Goal: Task Accomplishment & Management: Use online tool/utility

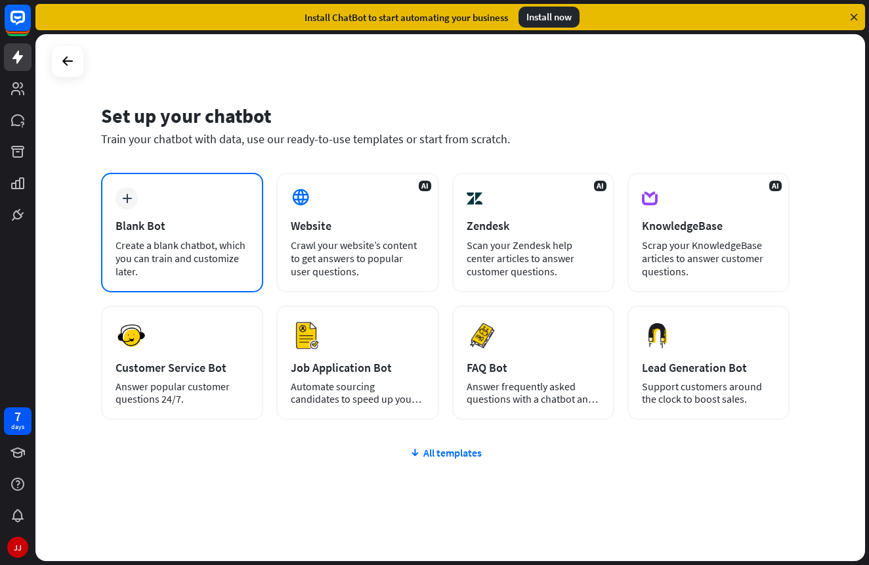
click at [219, 191] on div "plus Blank Bot Create a blank chatbot, which you can train and customize later." at bounding box center [182, 233] width 162 height 120
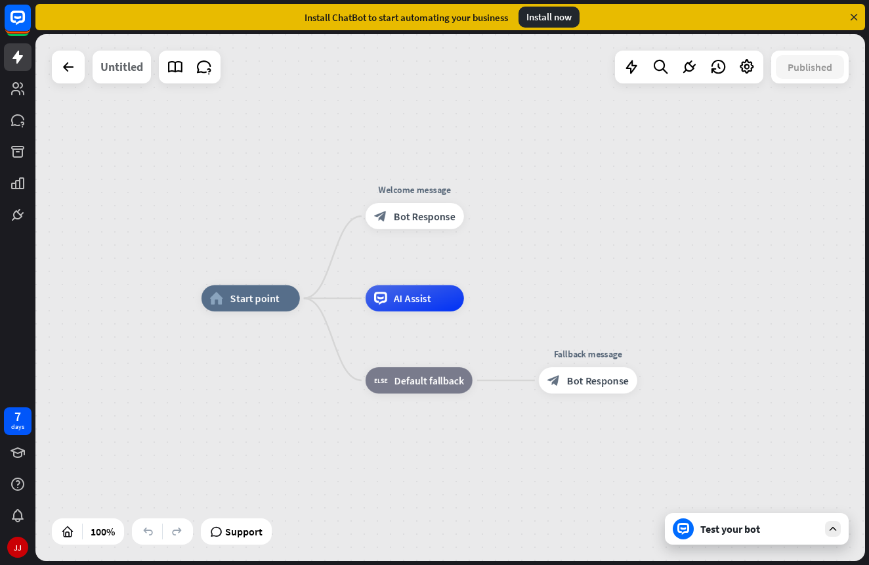
click at [125, 65] on div "Untitled" at bounding box center [121, 67] width 43 height 33
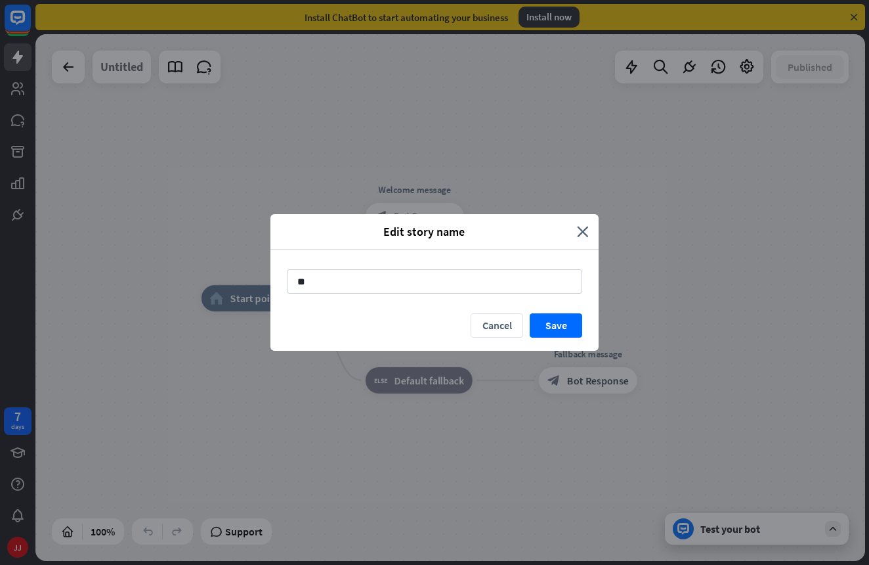
type input "*"
type input "**********"
click at [562, 321] on button "Save" at bounding box center [556, 325] width 53 height 24
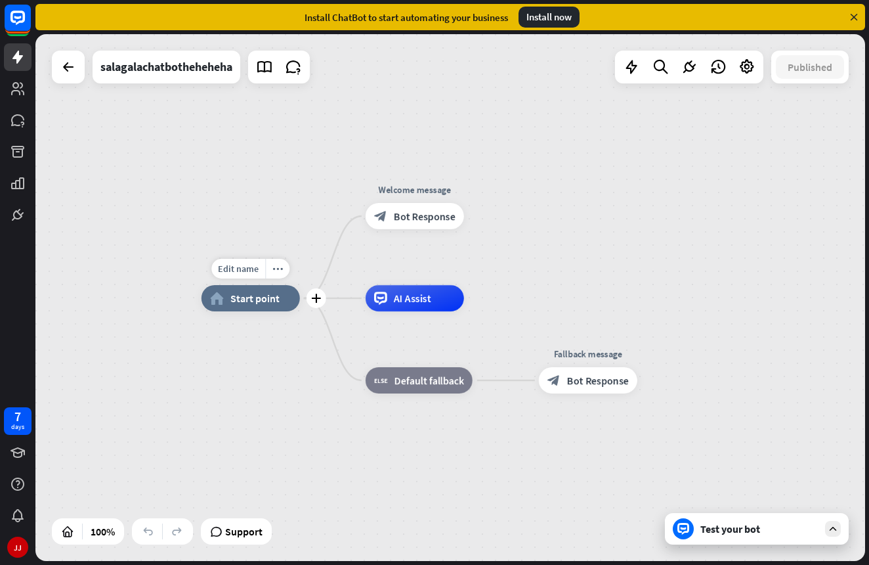
click at [246, 301] on span "Start point" at bounding box center [255, 298] width 49 height 13
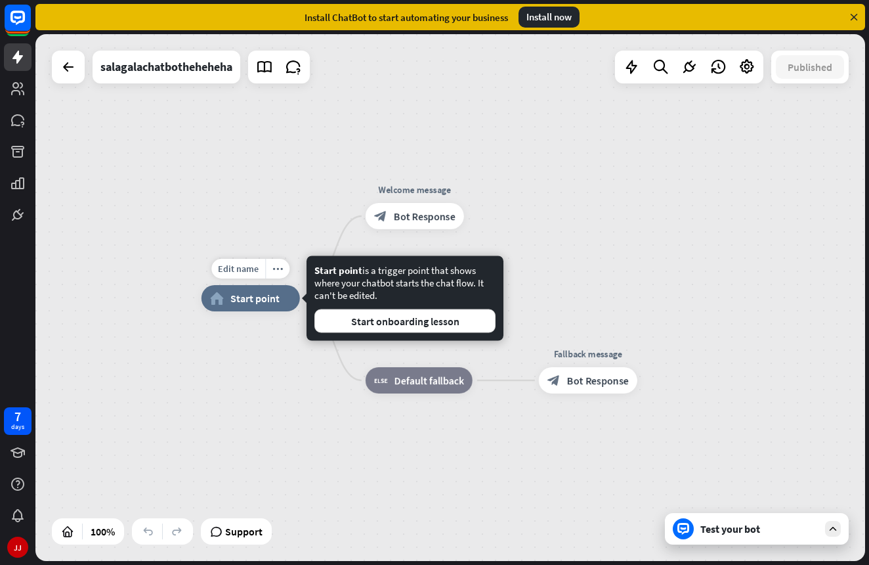
click at [246, 301] on span "Start point" at bounding box center [255, 298] width 49 height 13
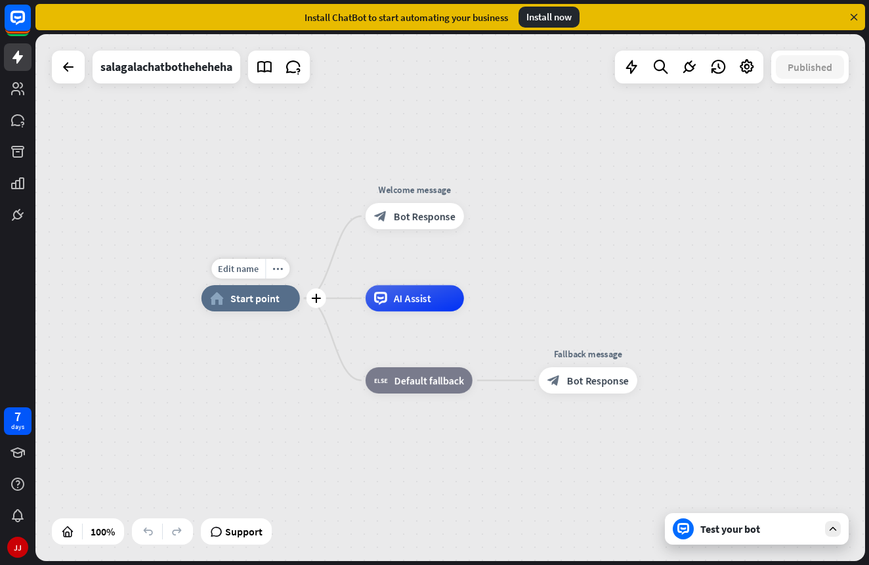
click at [253, 297] on span "Start point" at bounding box center [255, 298] width 49 height 13
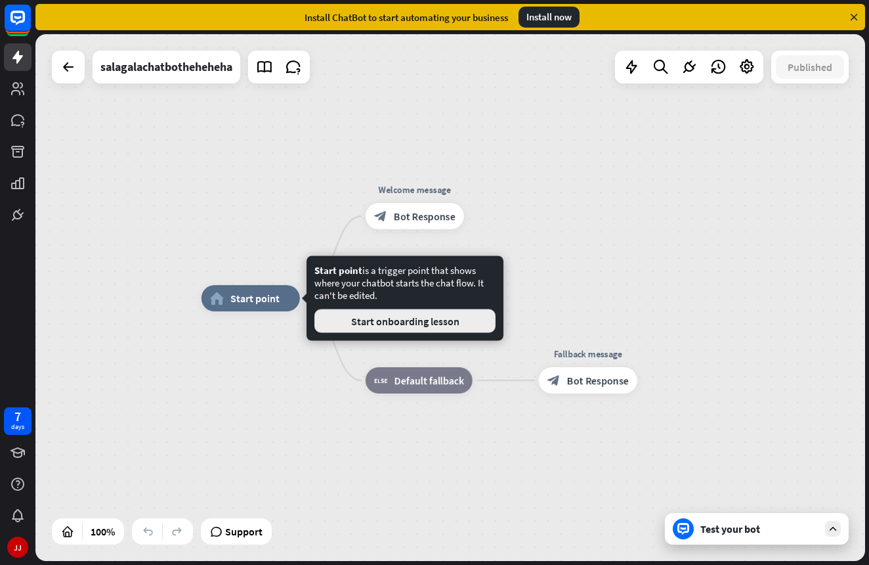
click at [372, 314] on button "Start onboarding lesson" at bounding box center [405, 321] width 181 height 24
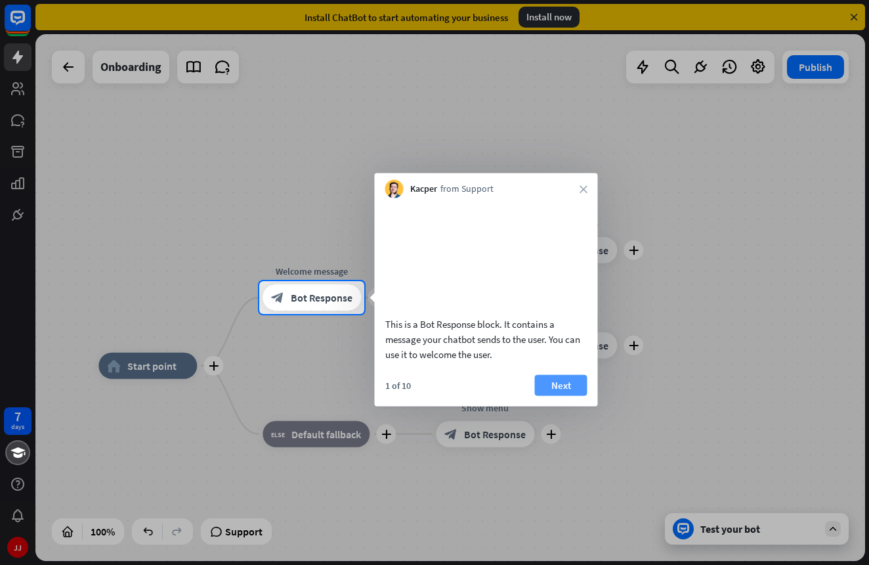
click at [545, 395] on button "Next" at bounding box center [561, 384] width 53 height 21
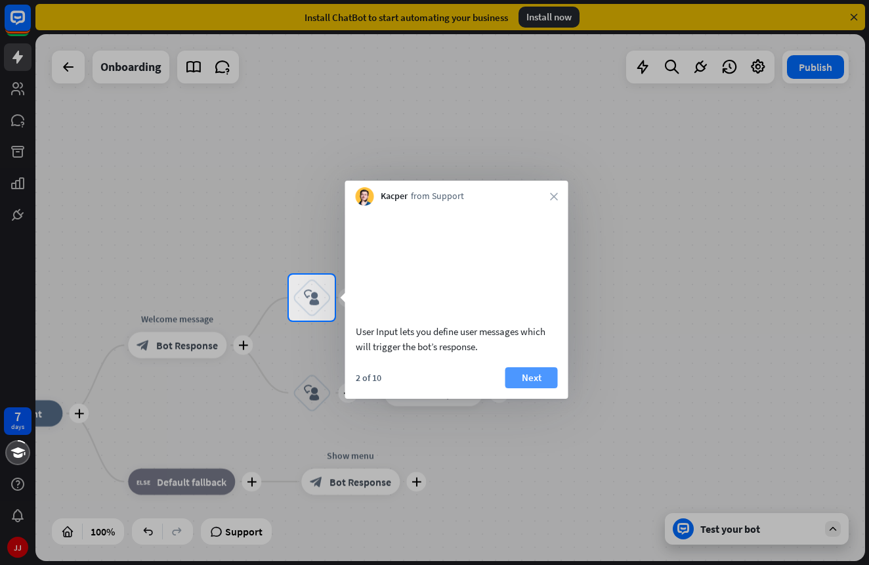
click at [544, 388] on button "Next" at bounding box center [532, 377] width 53 height 21
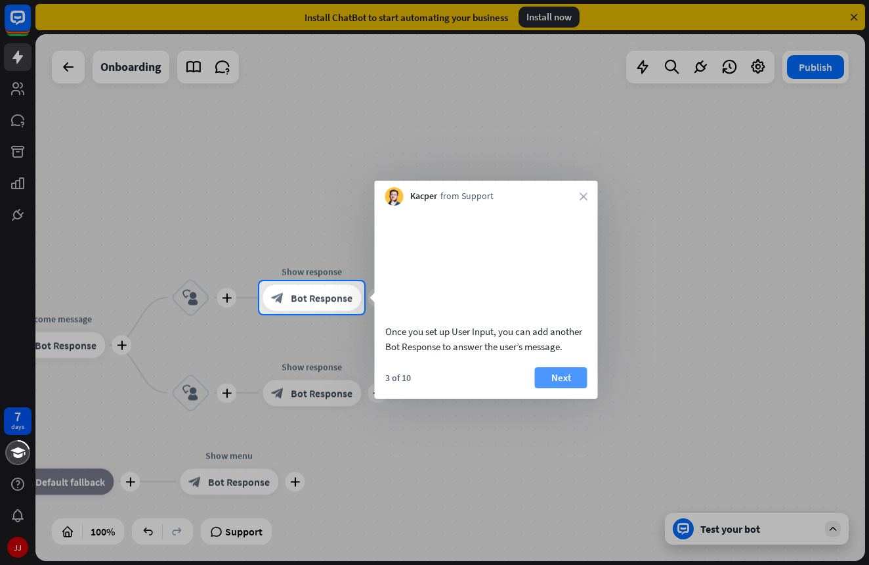
click at [557, 388] on button "Next" at bounding box center [561, 377] width 53 height 21
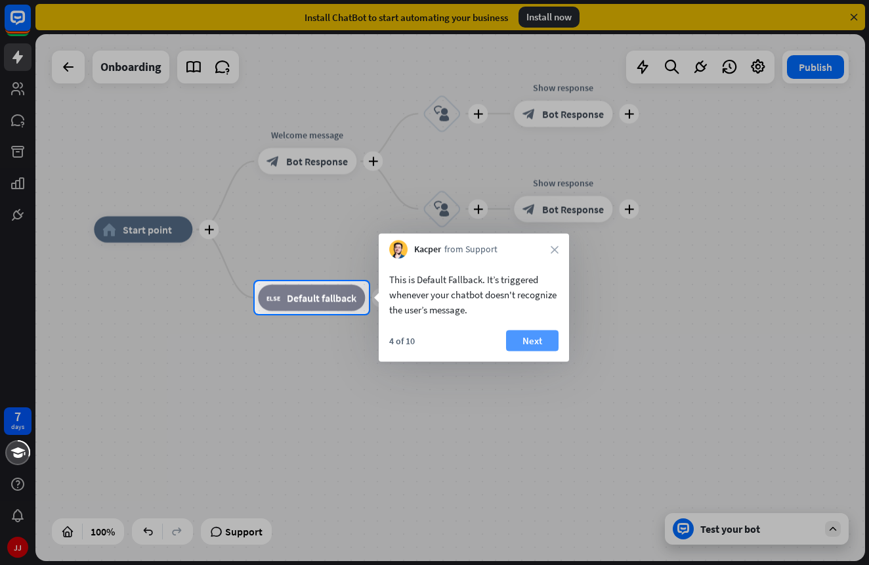
click at [516, 343] on button "Next" at bounding box center [532, 340] width 53 height 21
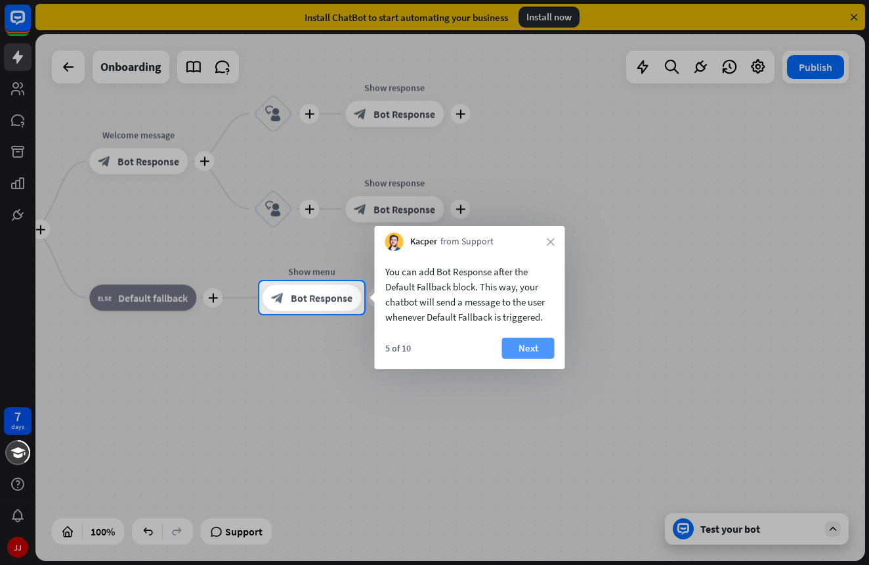
click at [516, 343] on button "Next" at bounding box center [528, 348] width 53 height 21
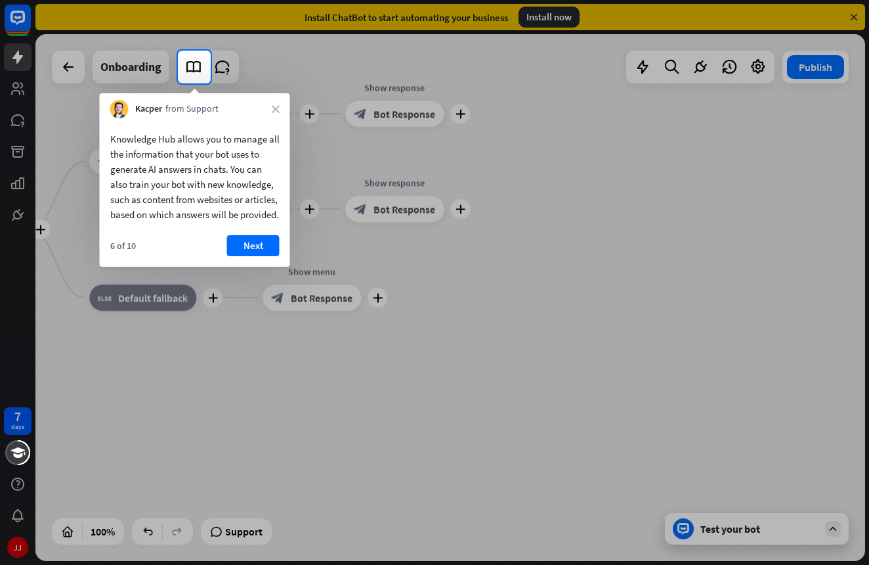
click at [516, 343] on div at bounding box center [434, 323] width 869 height 481
click at [248, 256] on button "Next" at bounding box center [253, 245] width 53 height 21
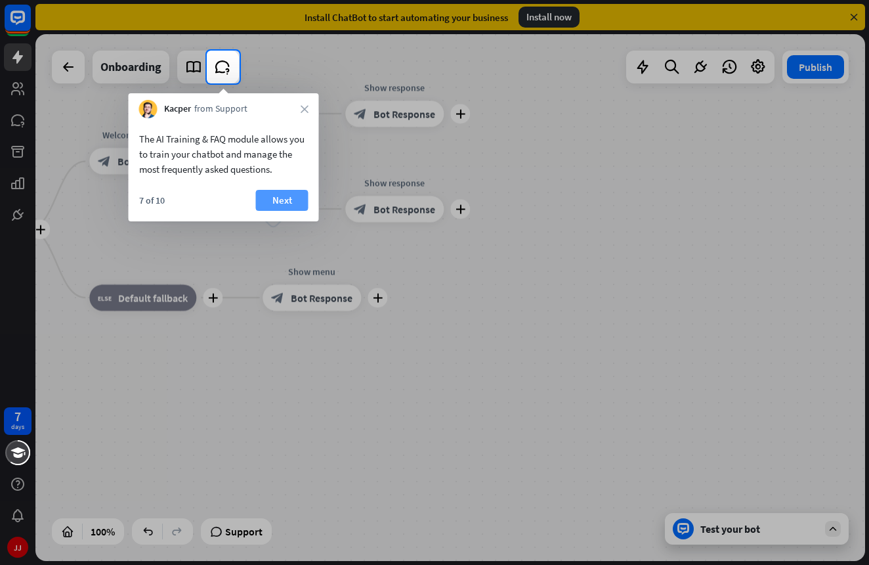
click at [273, 204] on button "Next" at bounding box center [282, 200] width 53 height 21
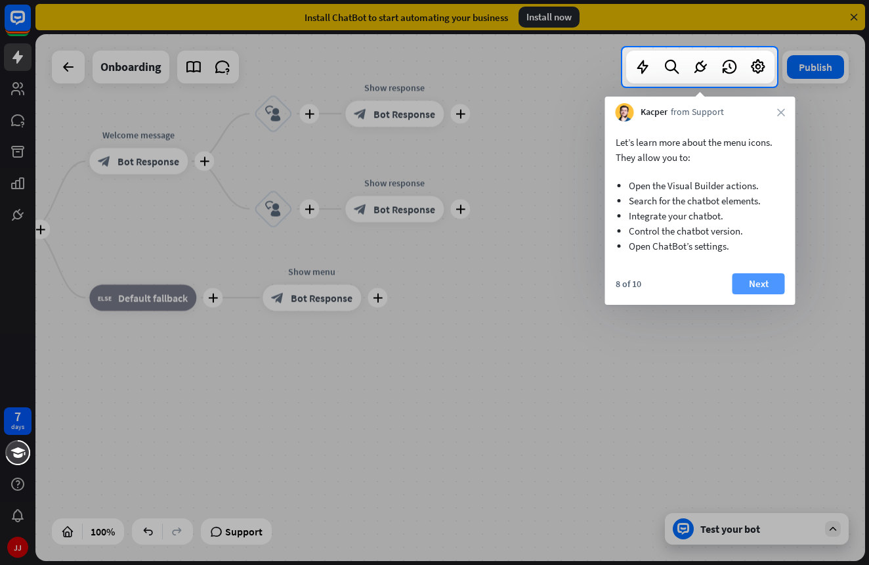
click at [744, 287] on button "Next" at bounding box center [759, 283] width 53 height 21
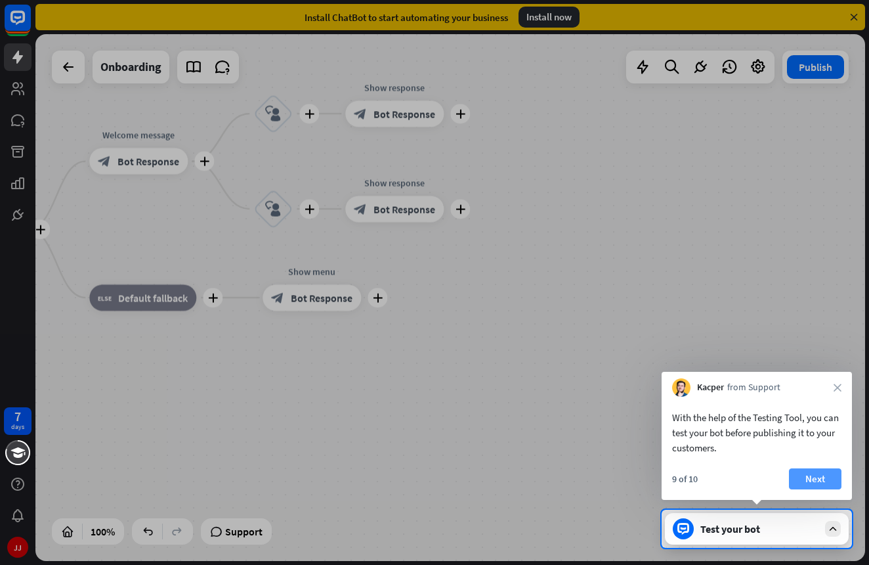
click at [809, 473] on button "Next" at bounding box center [815, 478] width 53 height 21
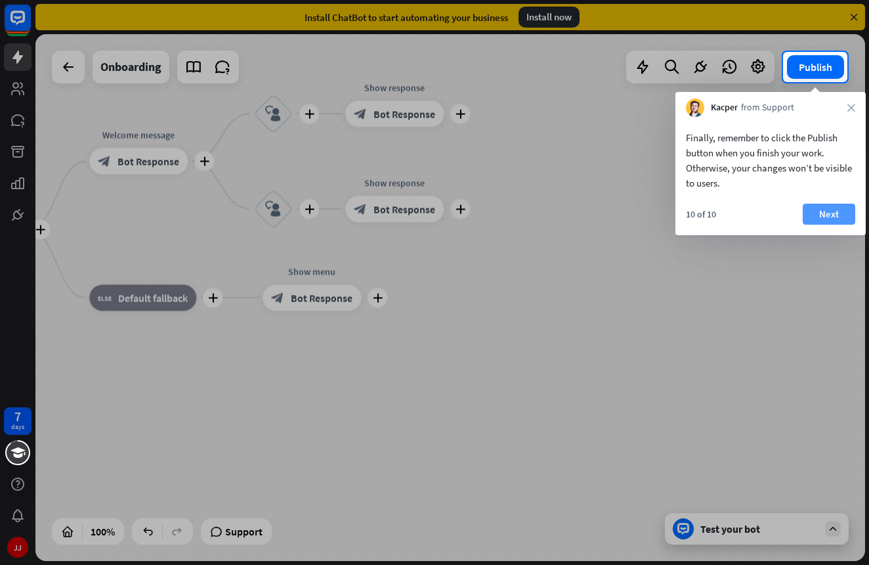
click at [827, 211] on button "Next" at bounding box center [829, 214] width 53 height 21
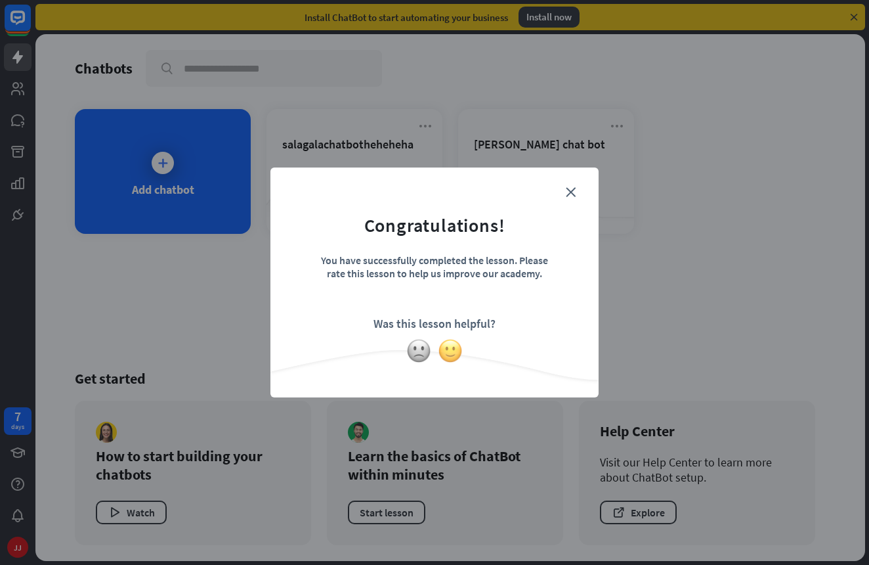
click at [454, 359] on img at bounding box center [450, 350] width 25 height 25
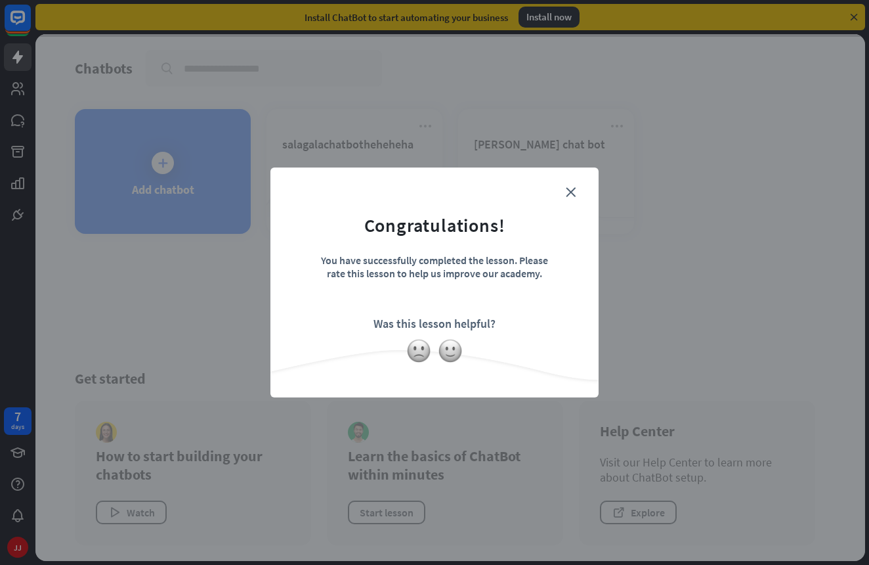
click at [565, 194] on form "Congratulations! You have successfully completed the lesson. Please rate this l…" at bounding box center [435, 262] width 296 height 157
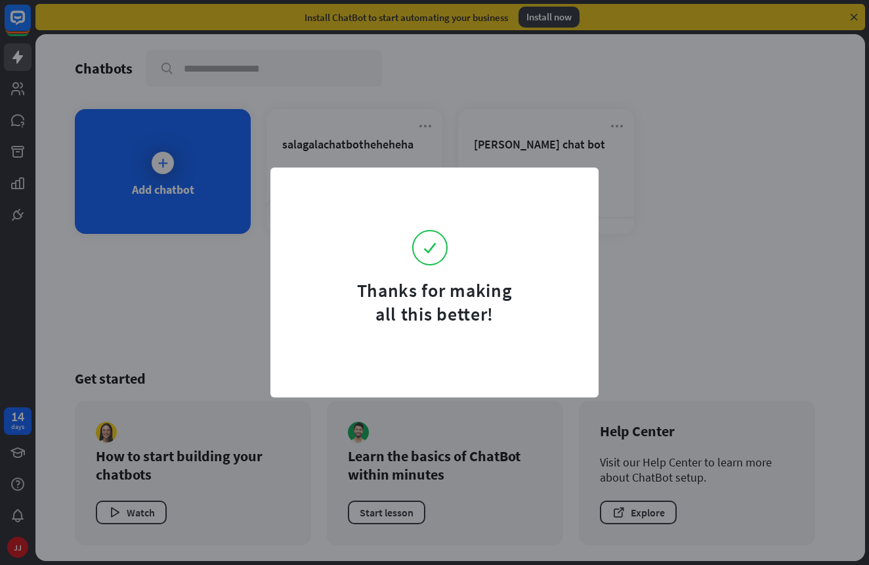
click at [571, 192] on form "Thanks for making all this better!" at bounding box center [435, 255] width 296 height 142
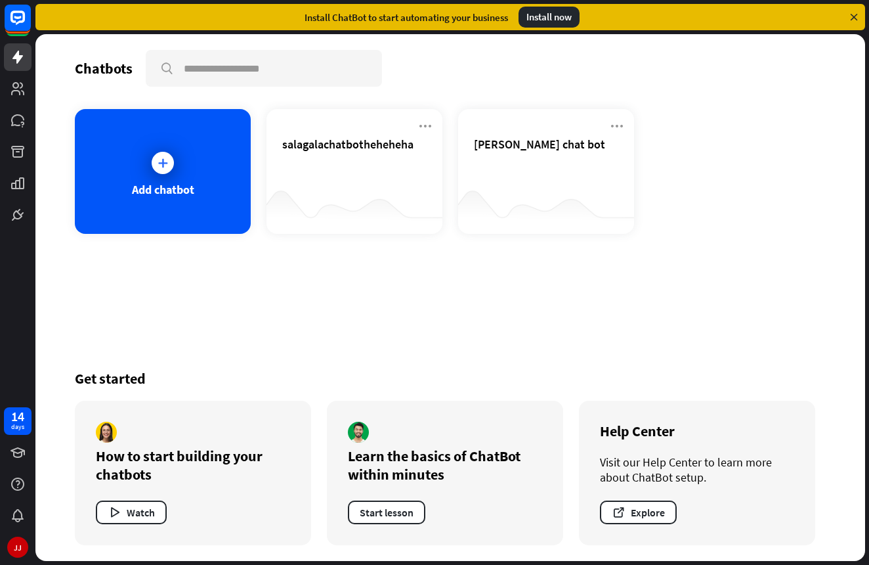
click at [435, 169] on div "Thanks for making all this better!" at bounding box center [435, 282] width 328 height 230
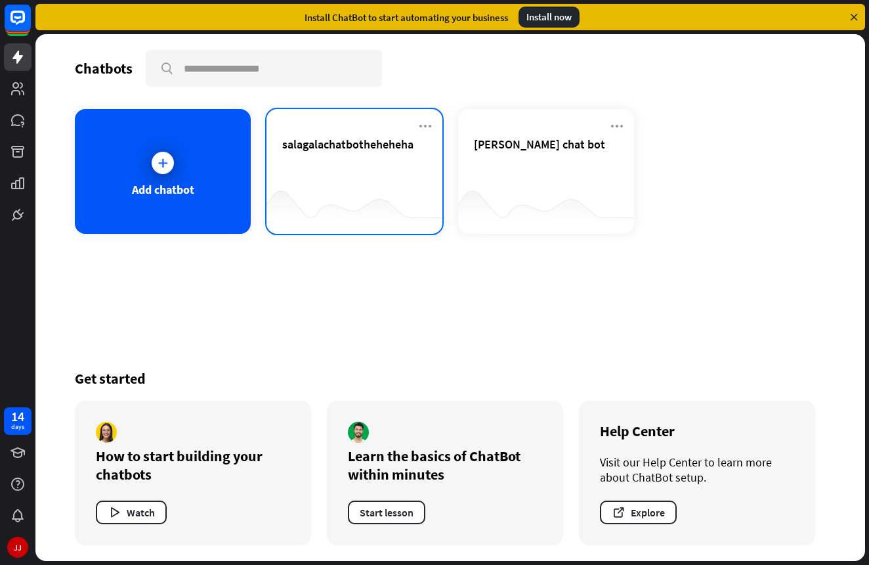
click at [352, 144] on span "salagalachatbotheheheha" at bounding box center [347, 144] width 131 height 15
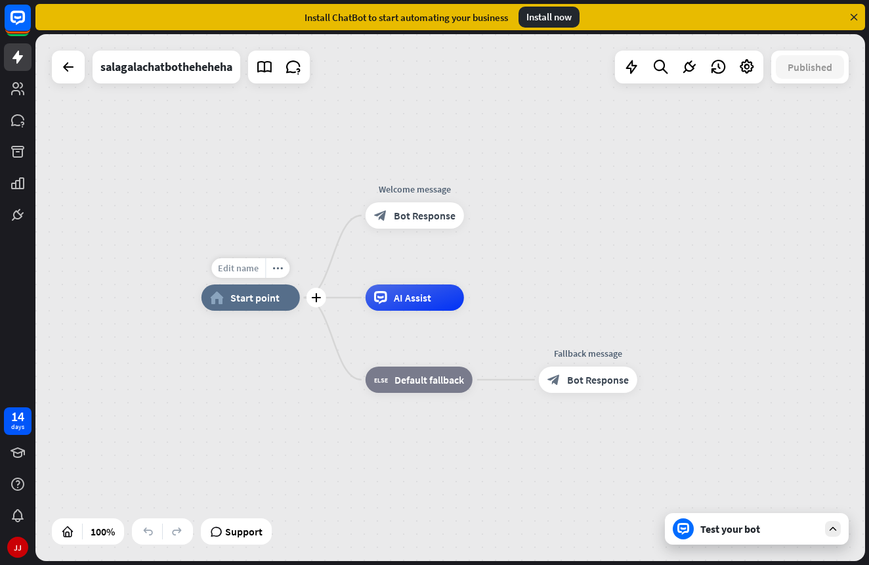
click at [236, 271] on span "Edit name" at bounding box center [238, 268] width 41 height 12
click at [235, 273] on input "*******" at bounding box center [251, 268] width 92 height 18
type input "*"
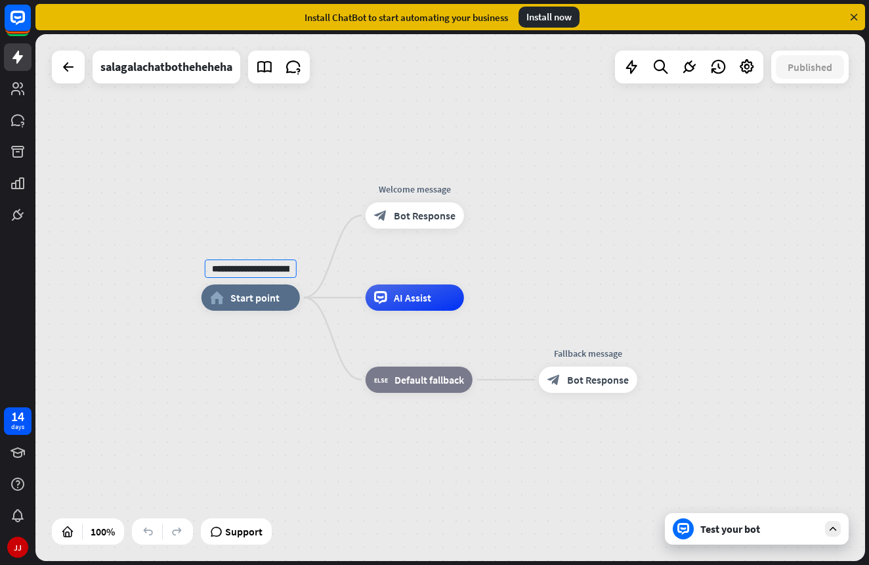
type input "**********"
click at [712, 116] on div "**********" at bounding box center [450, 297] width 830 height 527
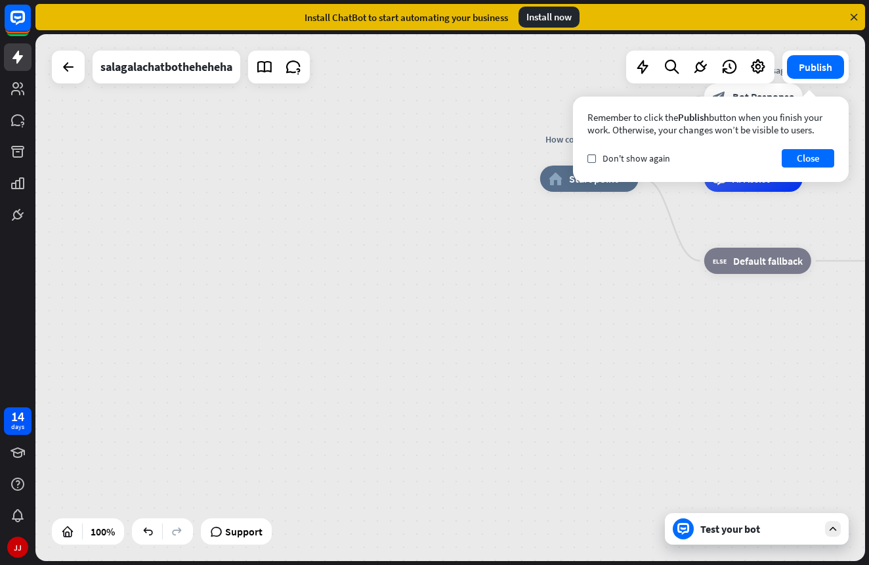
click at [852, 16] on icon at bounding box center [854, 17] width 12 height 12
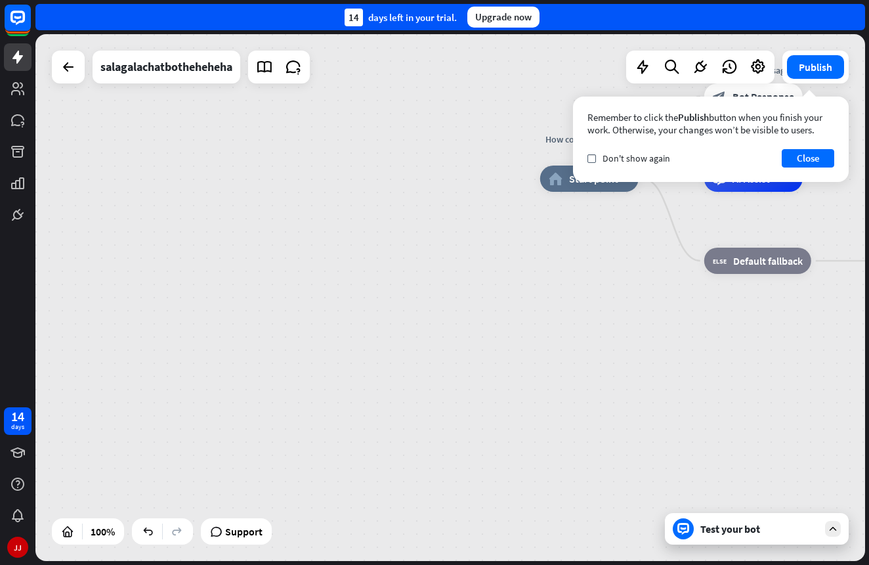
click at [802, 171] on div "Remember to click the Publish button when you finish your work. Otherwise, your…" at bounding box center [711, 139] width 276 height 85
click at [801, 166] on button "Close" at bounding box center [808, 158] width 53 height 18
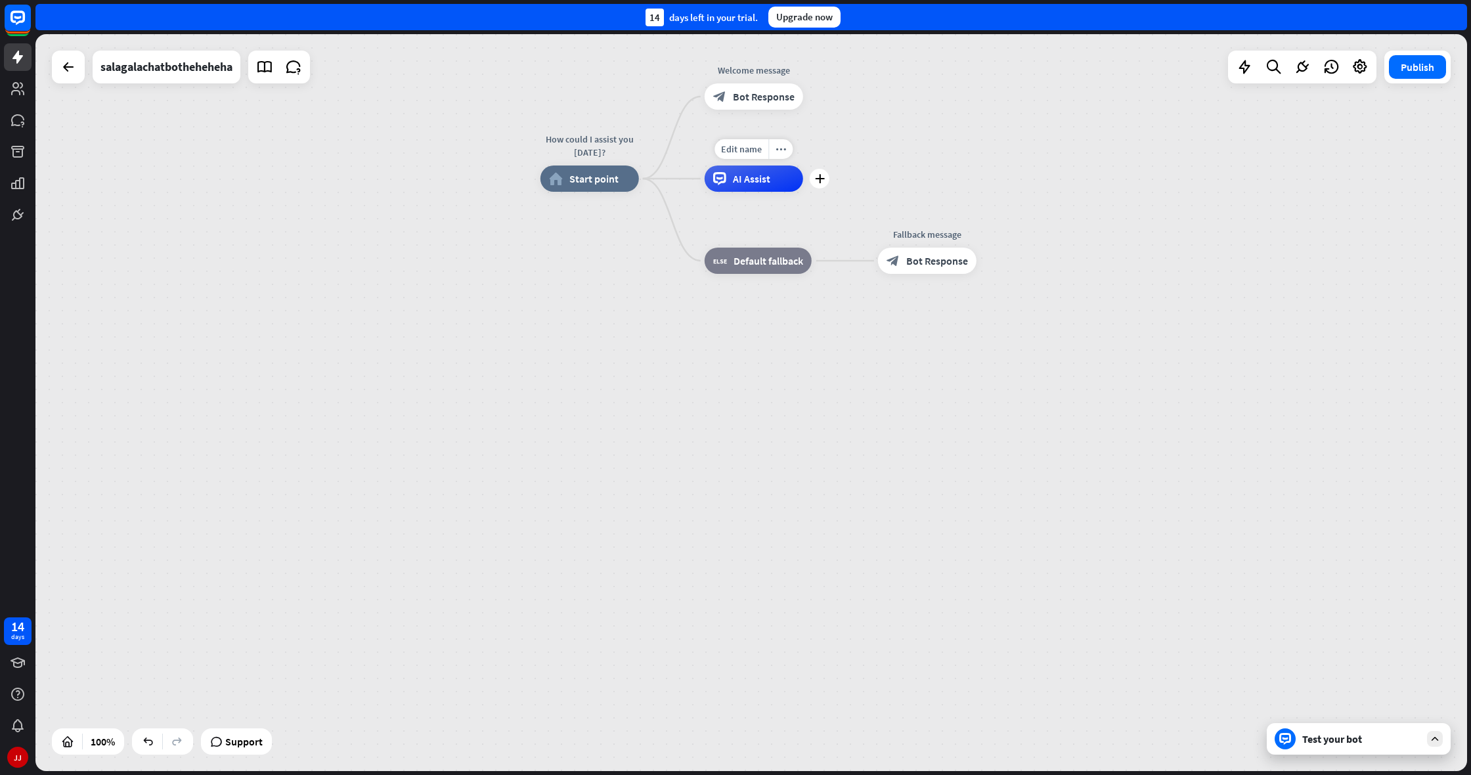
click at [751, 177] on span "AI Assist" at bounding box center [751, 178] width 37 height 13
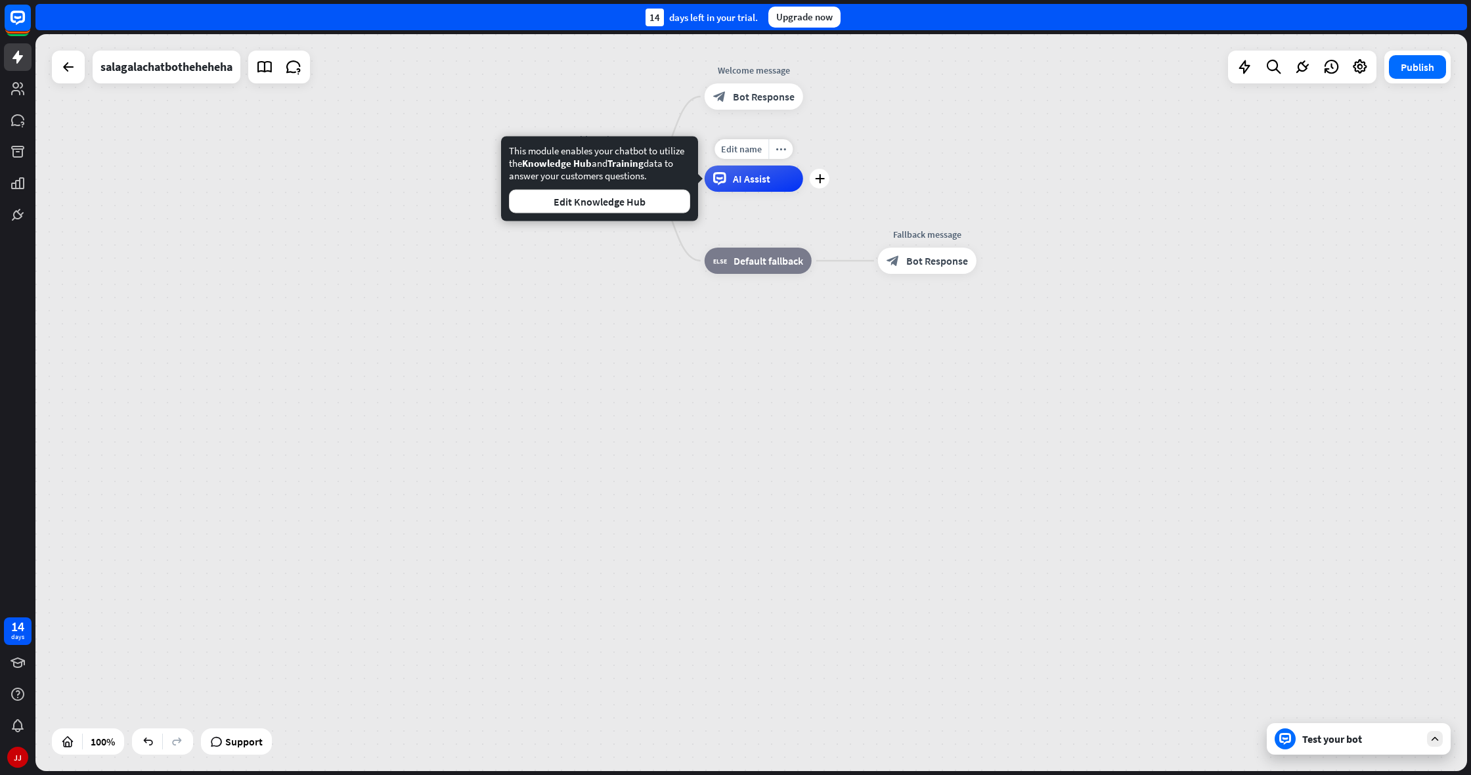
click at [751, 177] on span "AI Assist" at bounding box center [751, 178] width 37 height 13
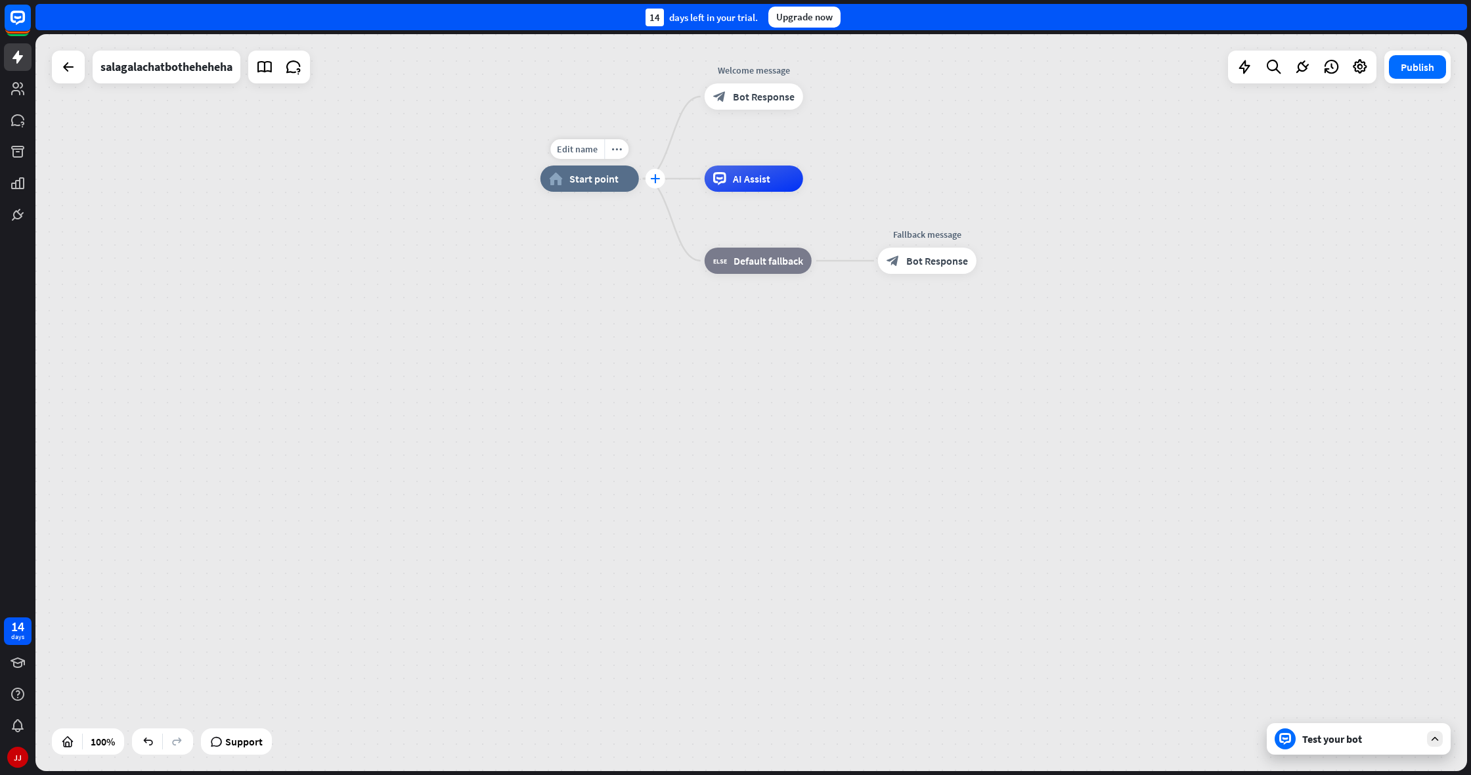
click at [653, 184] on div "plus" at bounding box center [656, 179] width 20 height 20
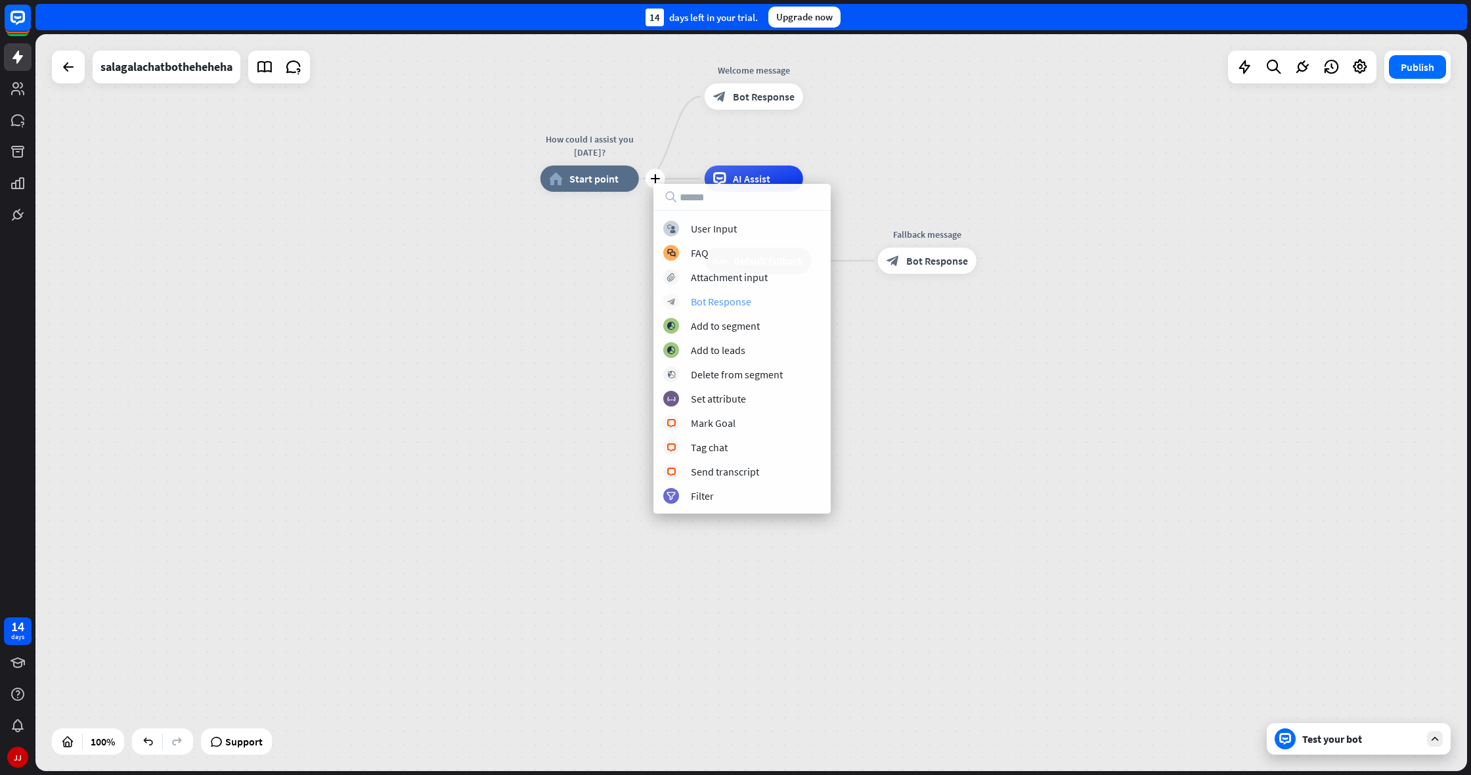
click at [725, 297] on div "Bot Response" at bounding box center [721, 301] width 60 height 13
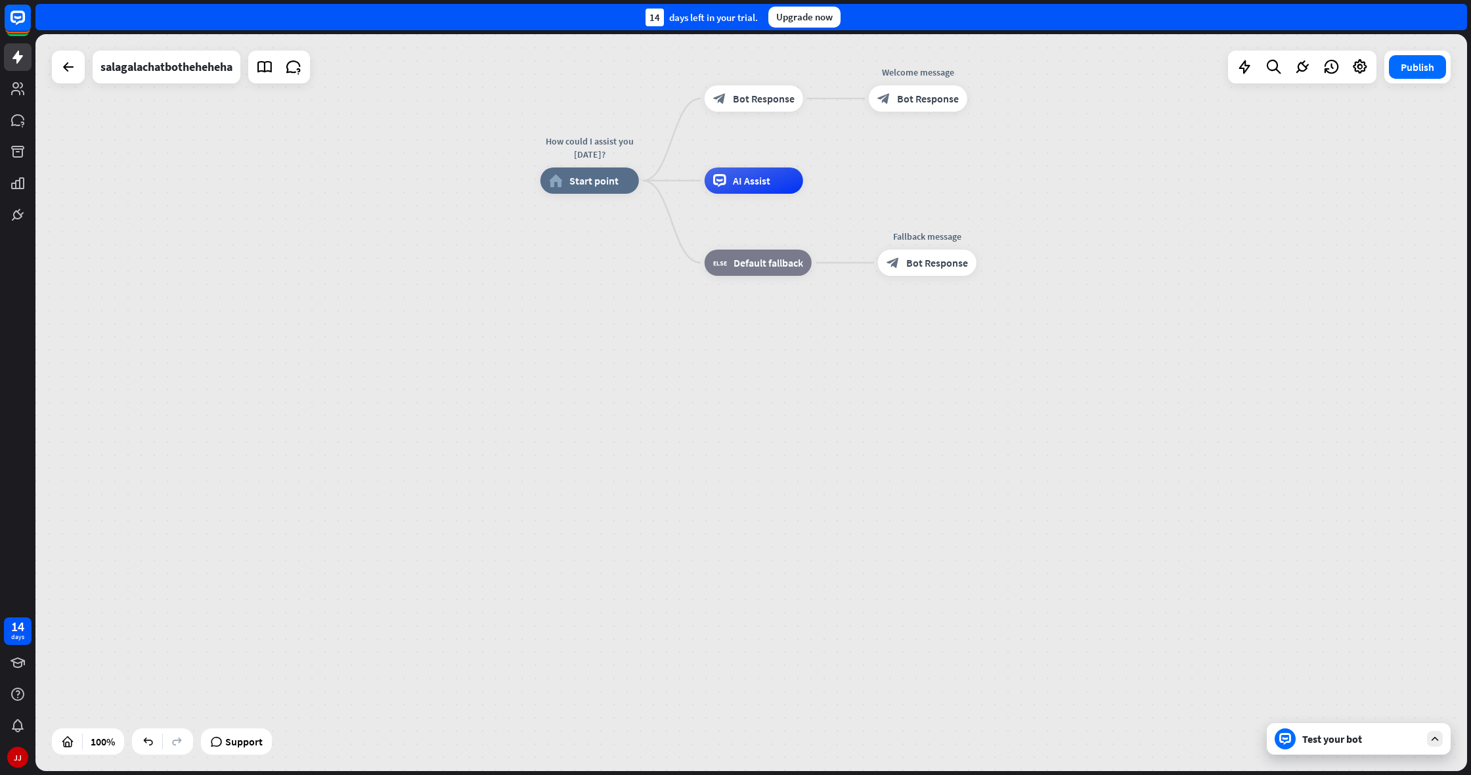
click at [869, 564] on div "Test your bot" at bounding box center [1359, 739] width 184 height 32
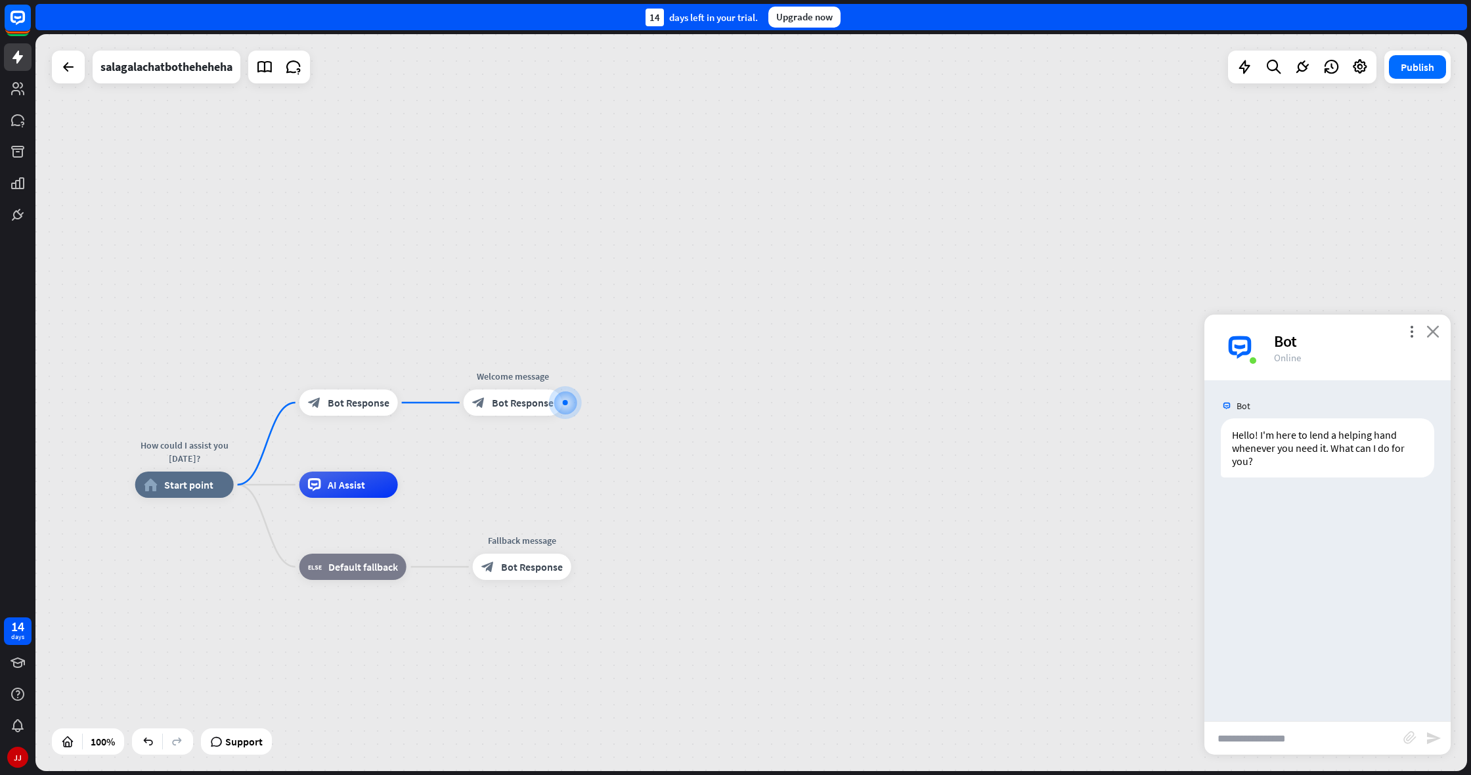
click at [869, 335] on icon "close" at bounding box center [1432, 331] width 13 height 12
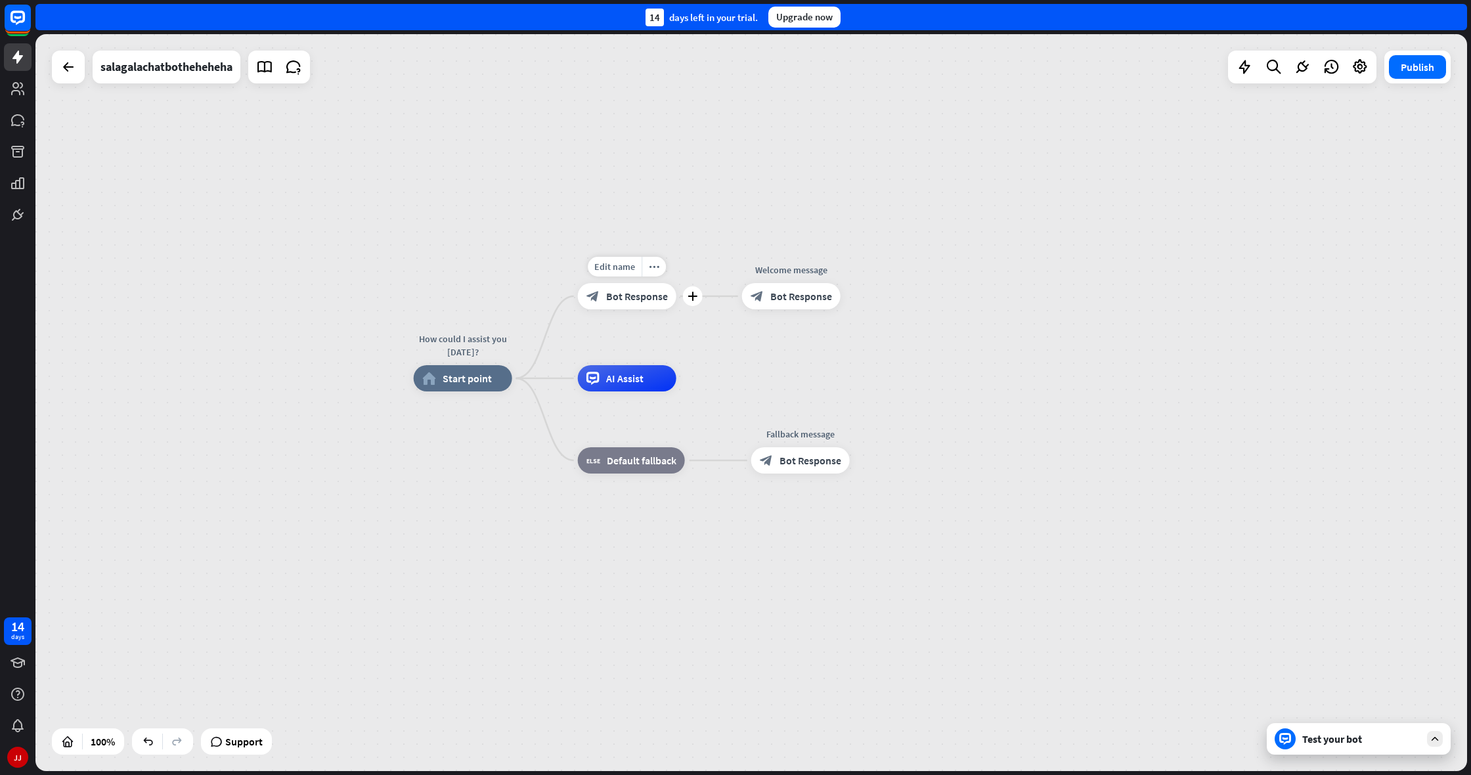
click at [634, 300] on span "Bot Response" at bounding box center [637, 296] width 62 height 13
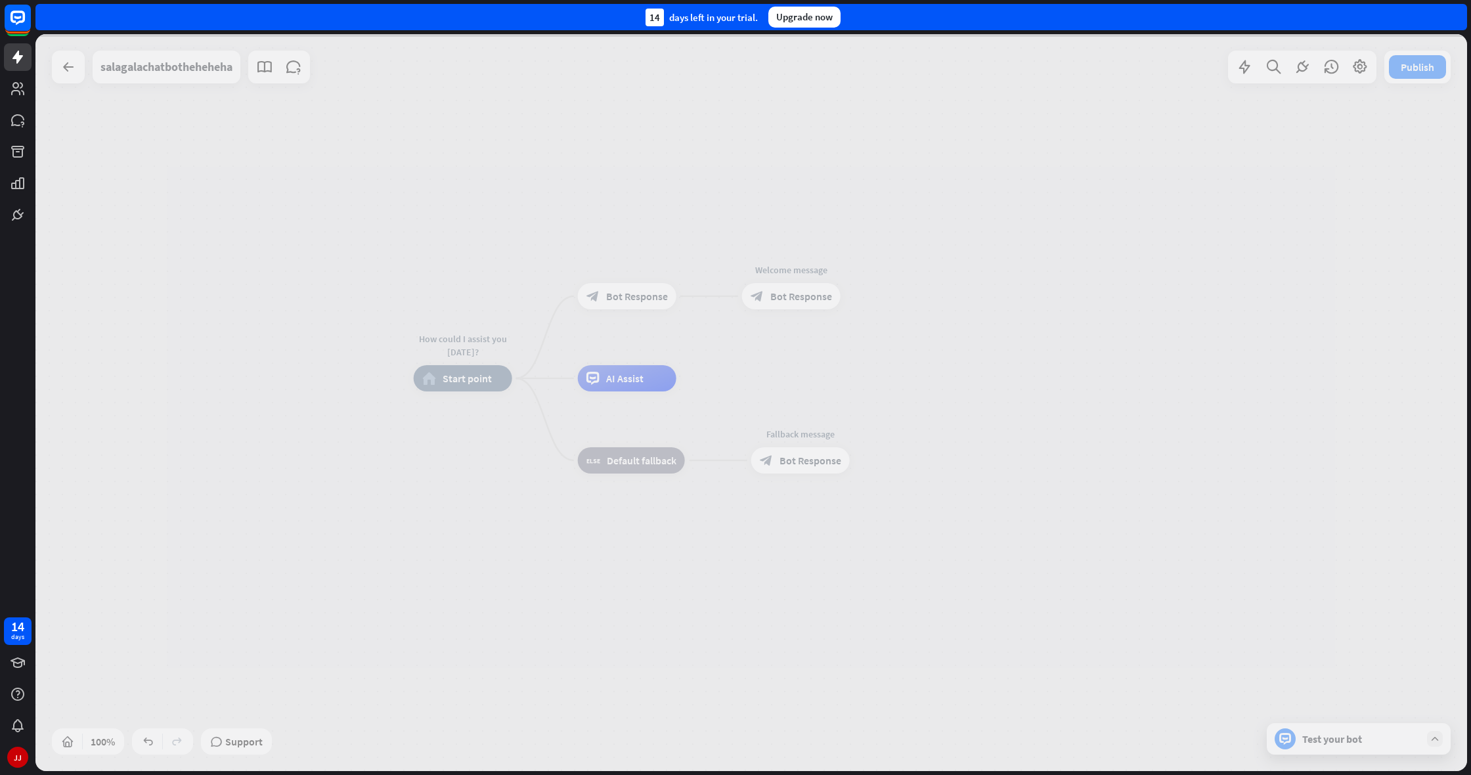
click at [634, 300] on div at bounding box center [751, 402] width 1432 height 737
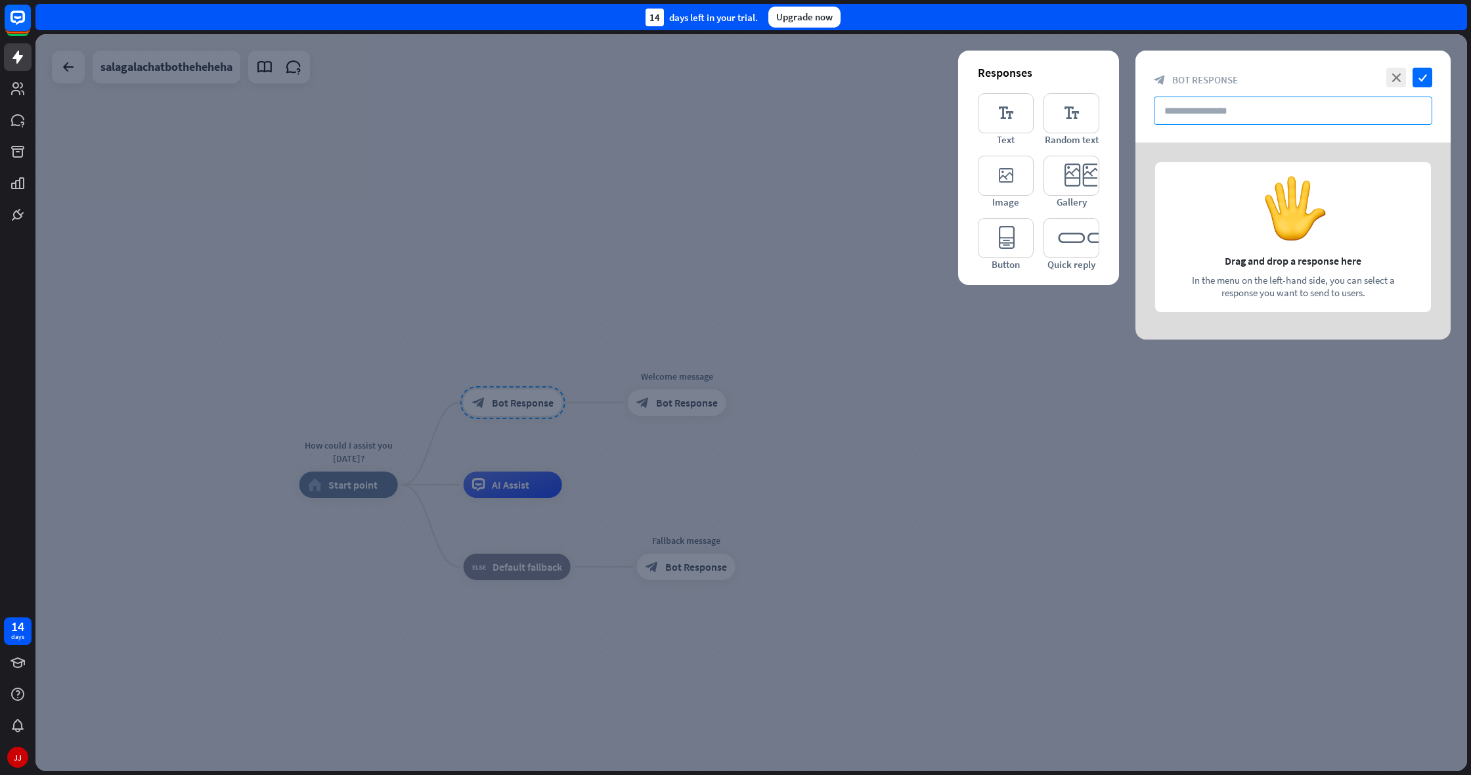
click at [869, 116] on input "text" at bounding box center [1293, 111] width 278 height 28
type input "*"
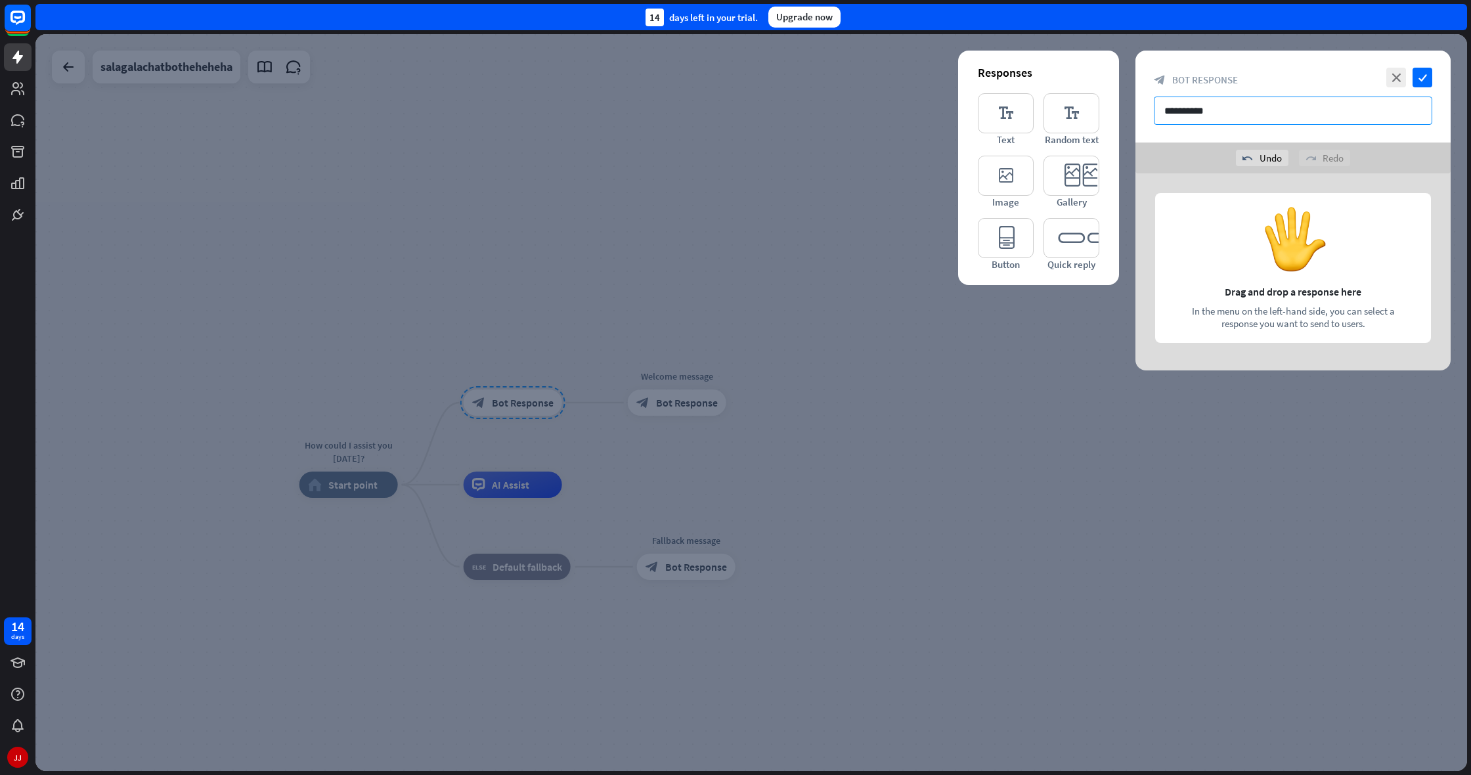
type input "**********"
click at [869, 77] on icon "check" at bounding box center [1423, 78] width 20 height 20
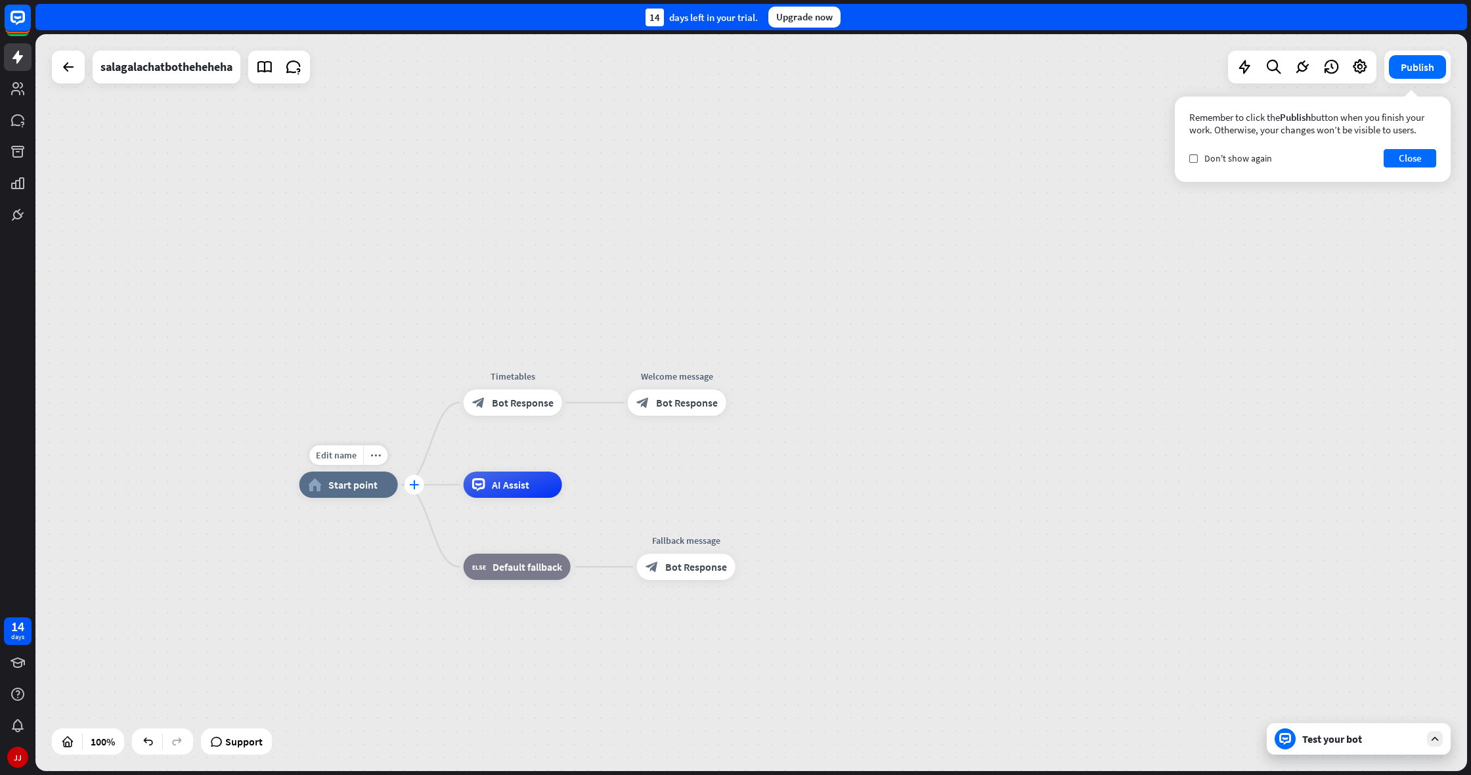
click at [414, 479] on div "plus" at bounding box center [415, 485] width 20 height 20
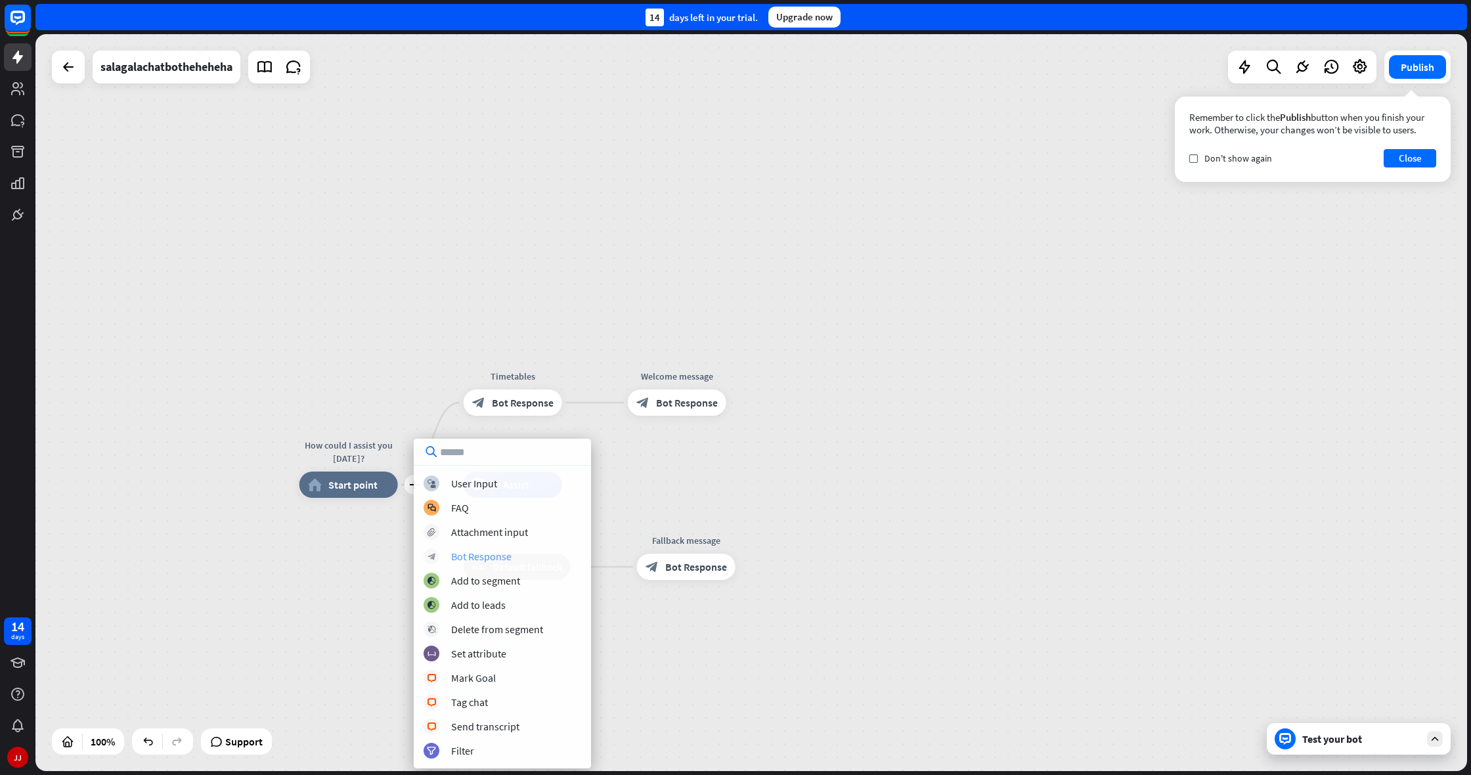
click at [508, 554] on div "Bot Response" at bounding box center [481, 556] width 60 height 13
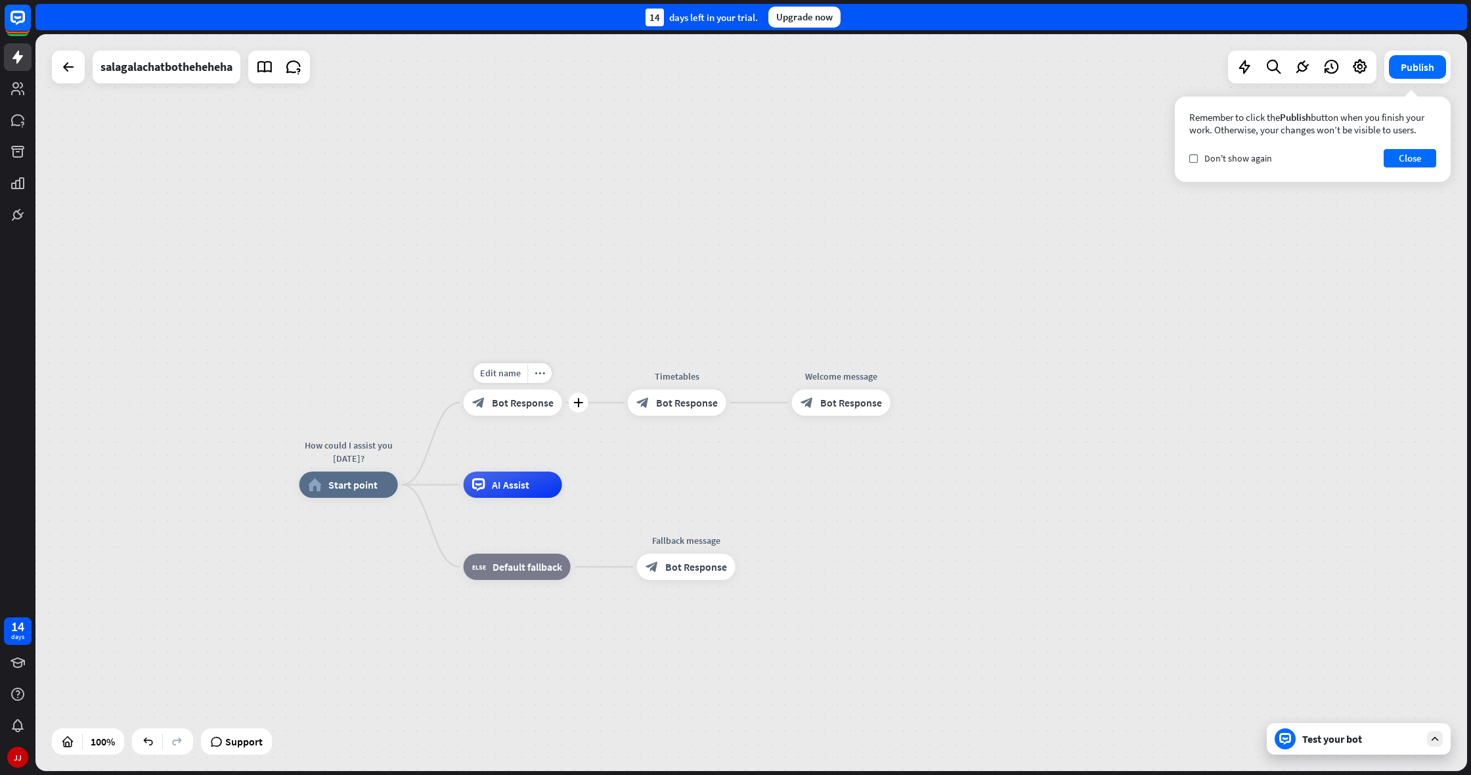
click at [464, 416] on div "Edit name more_horiz plus block_bot_response Bot Response" at bounding box center [513, 402] width 99 height 26
click at [521, 407] on span "Bot Response" at bounding box center [523, 402] width 62 height 13
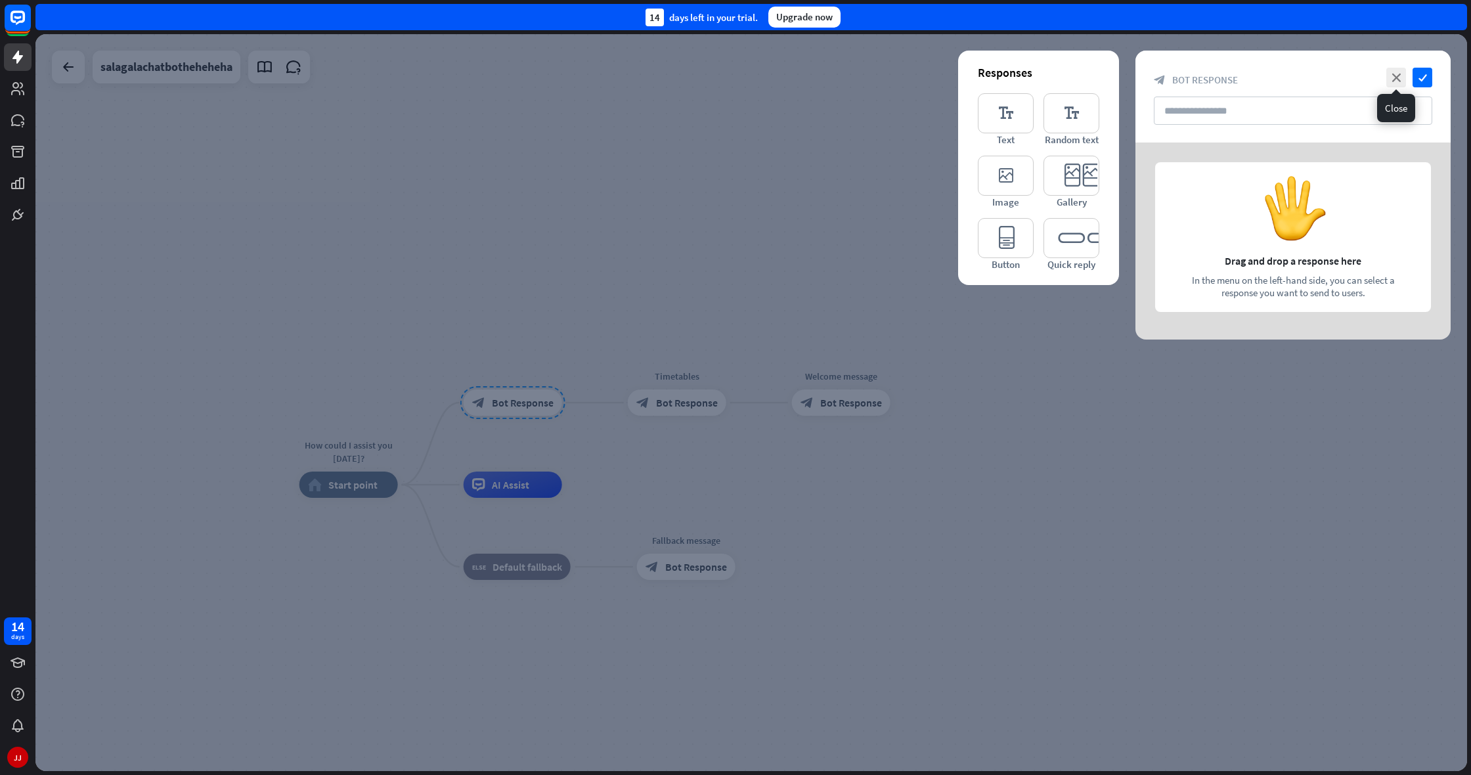
drag, startPoint x: 1398, startPoint y: 77, endPoint x: 1167, endPoint y: 221, distance: 271.9
click at [869, 77] on icon "close" at bounding box center [1396, 78] width 20 height 20
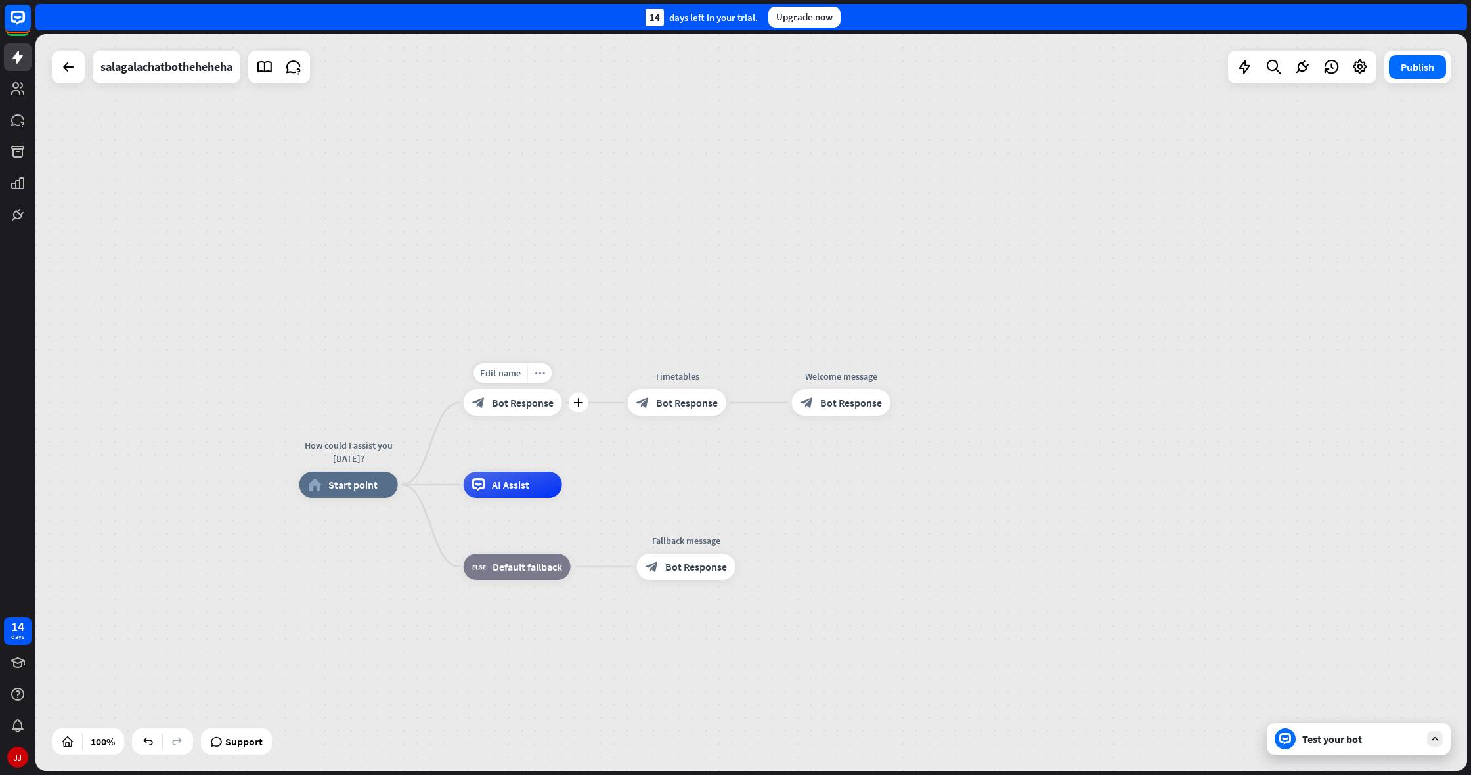
click at [542, 378] on icon "more_horiz" at bounding box center [540, 373] width 11 height 10
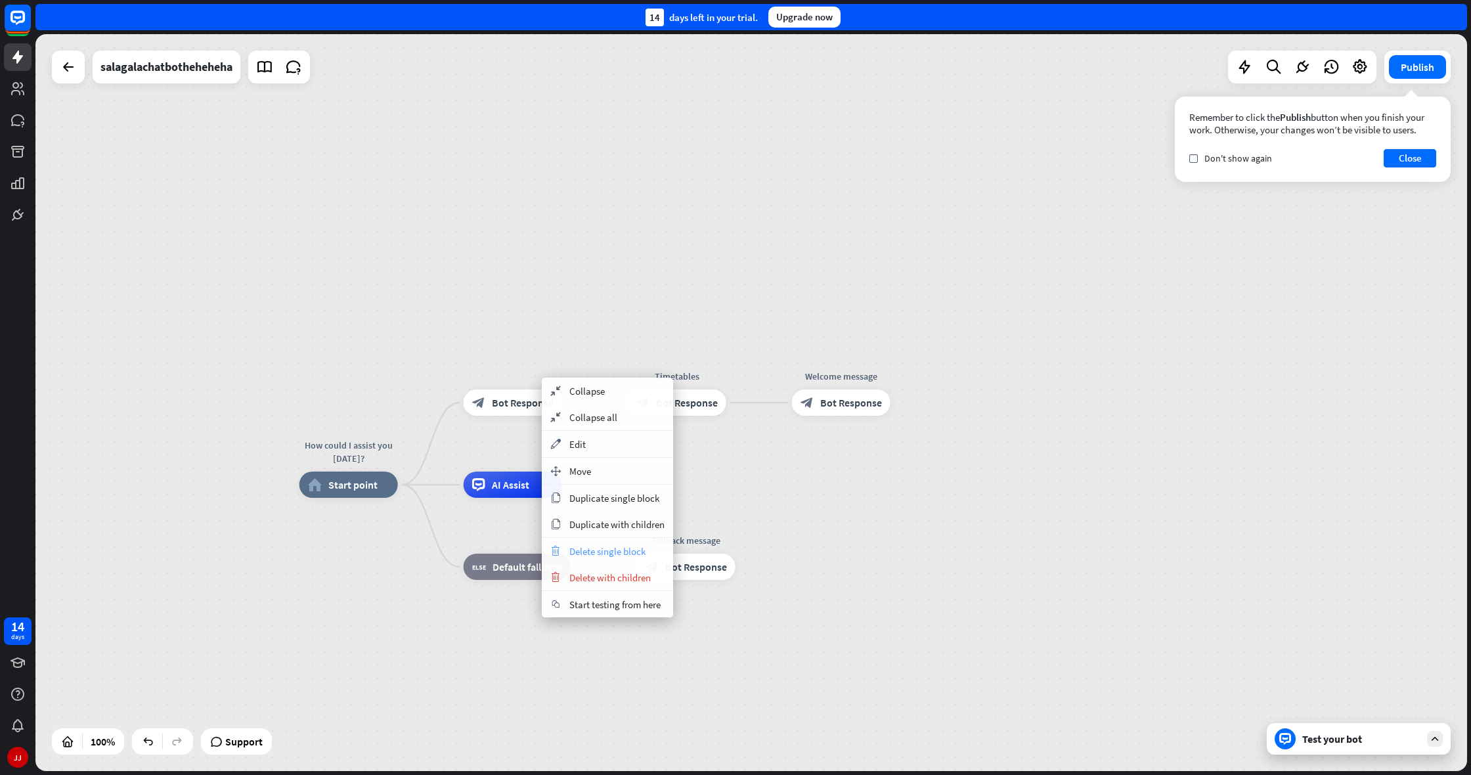
click at [600, 549] on span "Delete single block" at bounding box center [607, 551] width 76 height 12
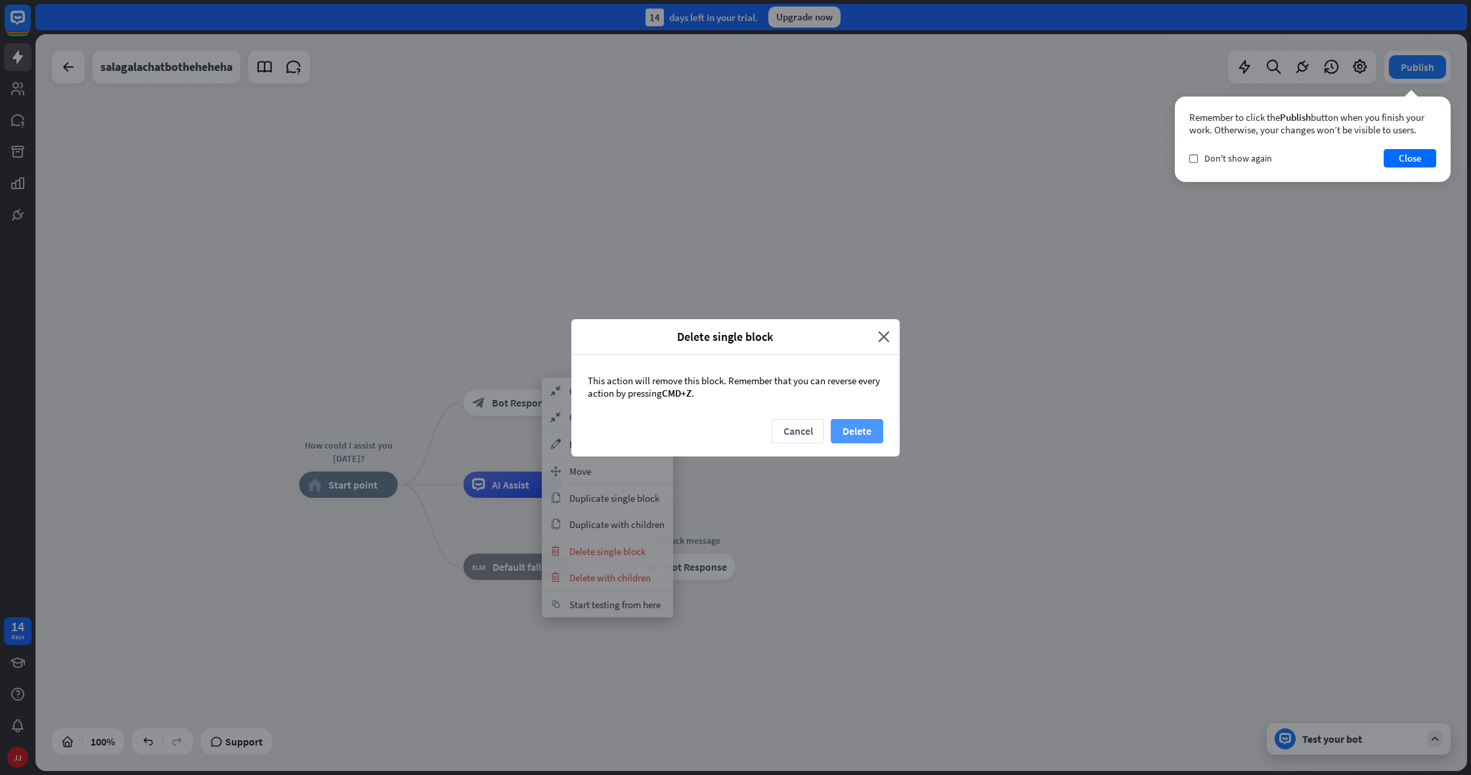
click at [849, 433] on button "Delete" at bounding box center [857, 431] width 53 height 24
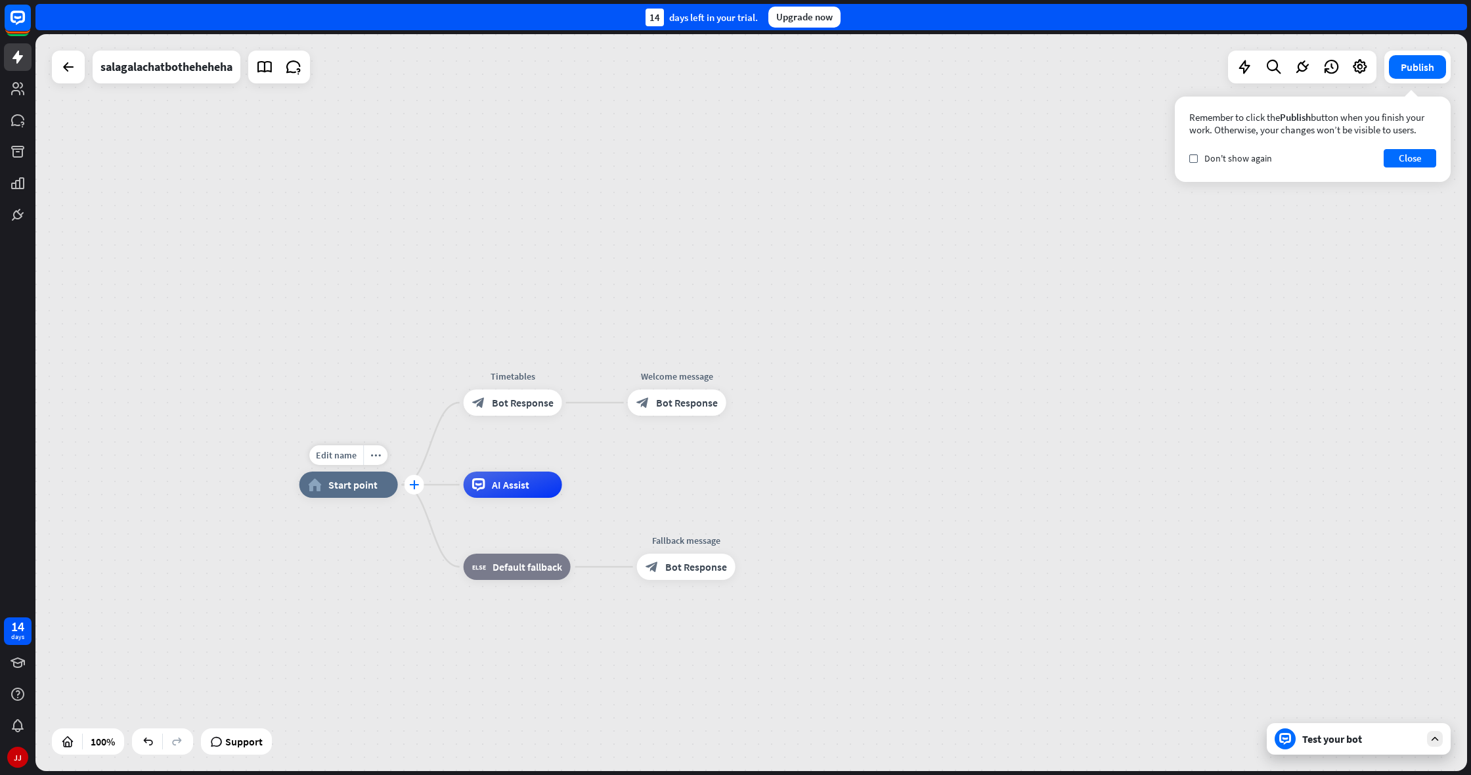
click at [410, 491] on div "plus" at bounding box center [415, 485] width 20 height 20
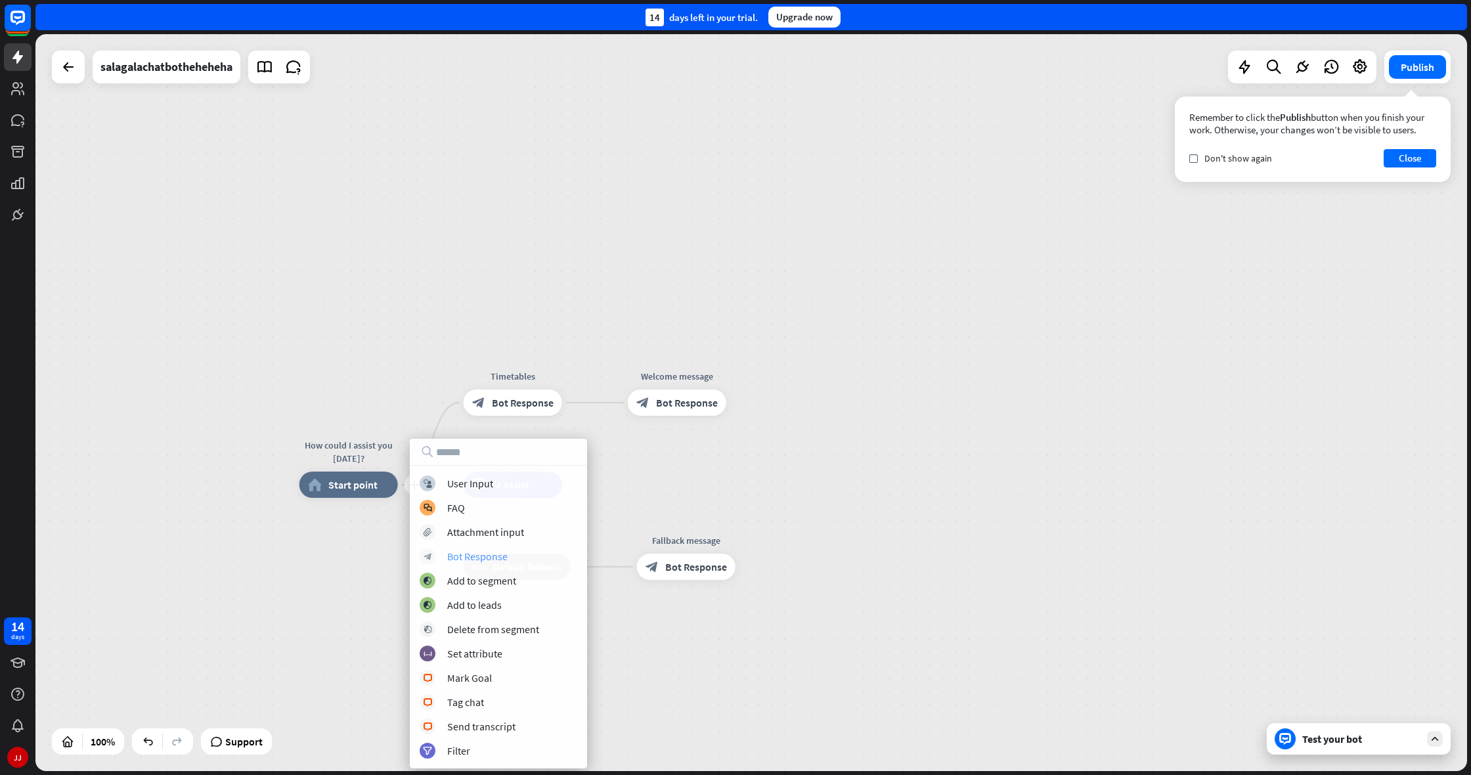
drag, startPoint x: 455, startPoint y: 557, endPoint x: 462, endPoint y: 556, distance: 6.6
click at [462, 556] on div "Bot Response" at bounding box center [477, 556] width 60 height 13
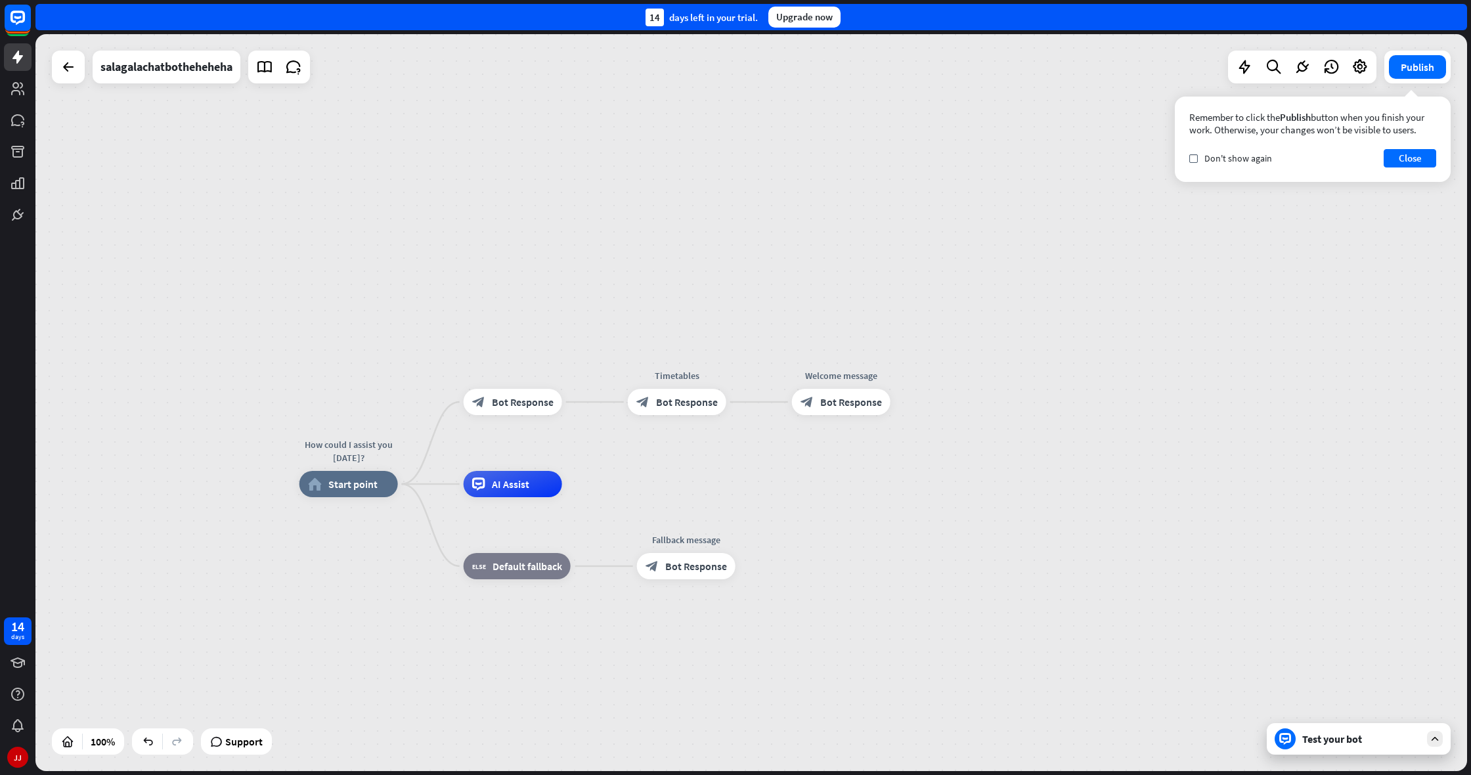
drag, startPoint x: 480, startPoint y: 404, endPoint x: 490, endPoint y: 356, distance: 48.9
click at [481, 311] on div "How could I assist you [DATE]? home_2 Start point block_bot_response Bot Respon…" at bounding box center [751, 402] width 1432 height 737
click at [543, 389] on div "Edit name more_horiz plus block_bot_response Bot Response" at bounding box center [513, 402] width 99 height 26
click at [542, 372] on icon "more_horiz" at bounding box center [540, 368] width 11 height 10
click at [542, 372] on icon "more_horiz" at bounding box center [543, 368] width 11 height 10
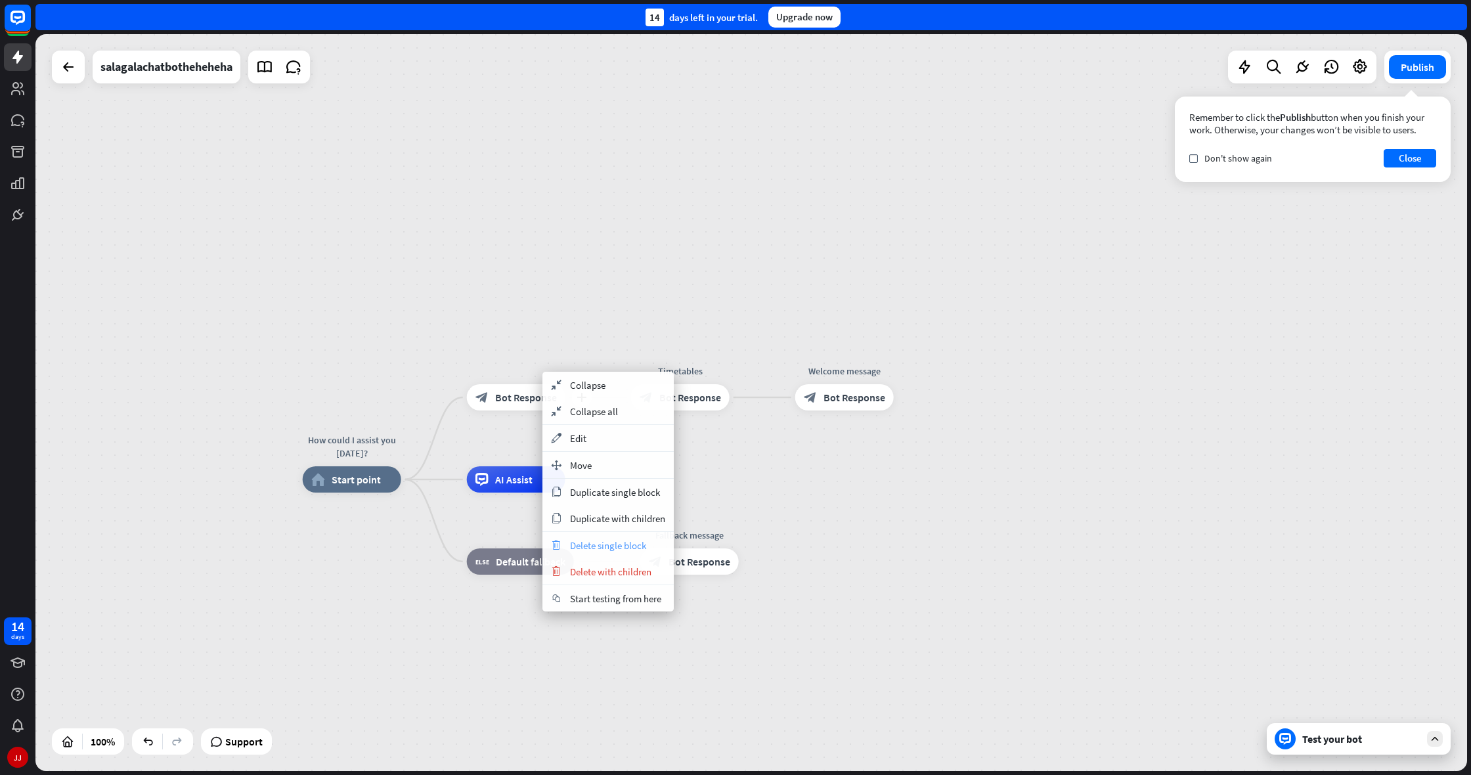
click at [602, 552] on div "trash Delete single block" at bounding box center [607, 545] width 131 height 26
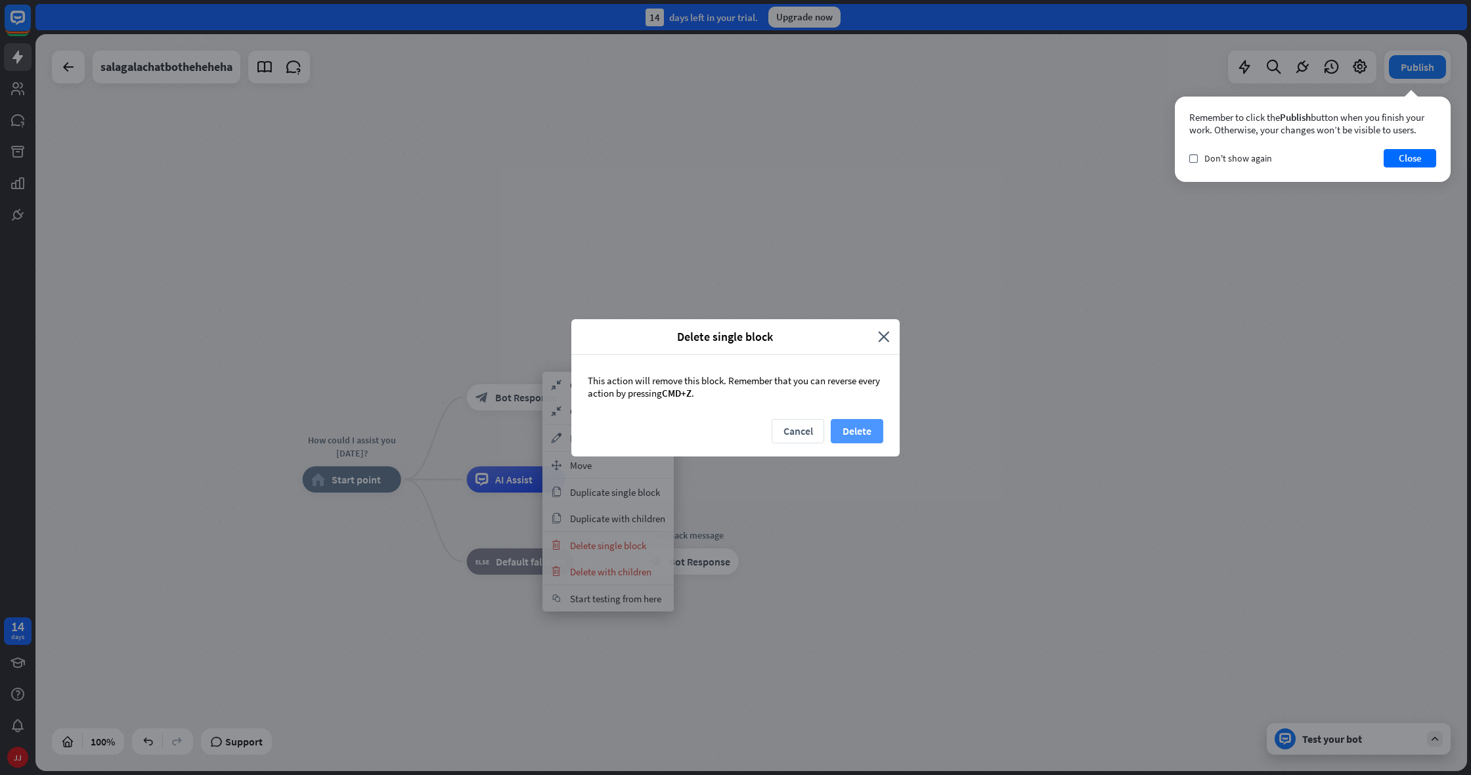
click at [863, 427] on button "Delete" at bounding box center [857, 431] width 53 height 24
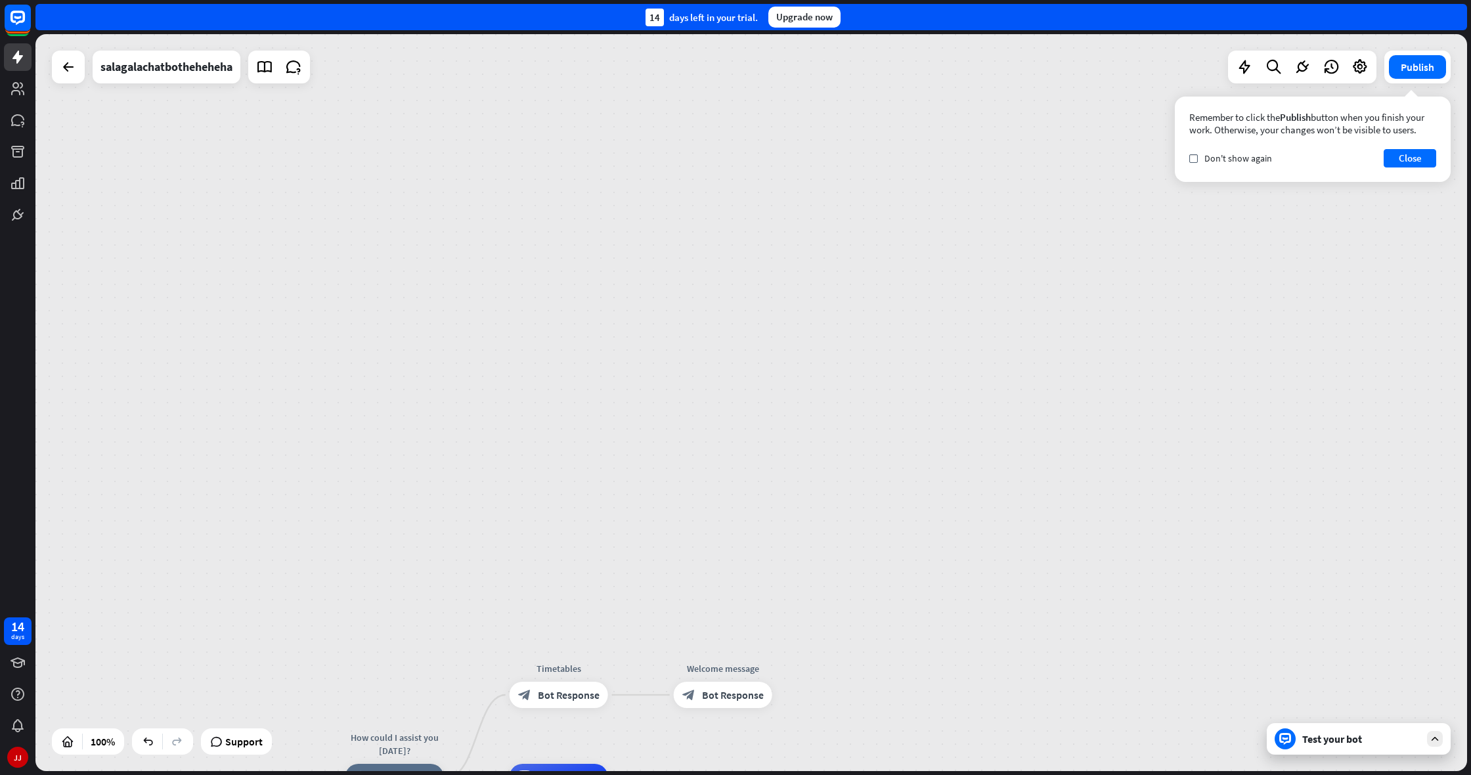
drag, startPoint x: 1206, startPoint y: 198, endPoint x: 1216, endPoint y: 195, distance: 10.2
click at [869, 198] on div "How could I assist you [DATE]? home_2 Start point Timetables block_bot_response…" at bounding box center [751, 402] width 1432 height 737
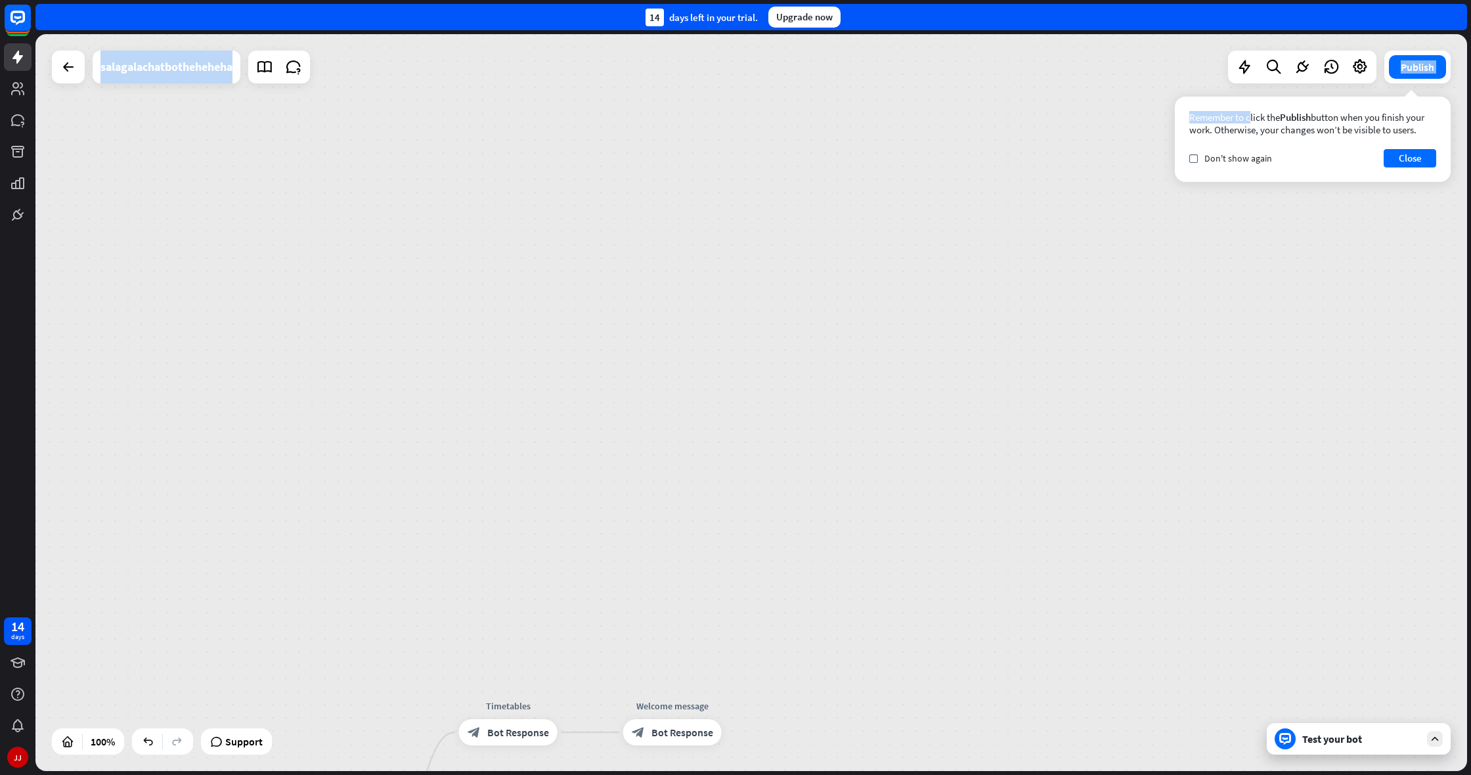
drag, startPoint x: 1327, startPoint y: 90, endPoint x: 1464, endPoint y: 60, distance: 139.9
click at [869, 81] on div "How could I assist you [DATE]? home_2 Start point Timetables block_bot_response…" at bounding box center [751, 402] width 1432 height 737
